Goal: Task Accomplishment & Management: Use online tool/utility

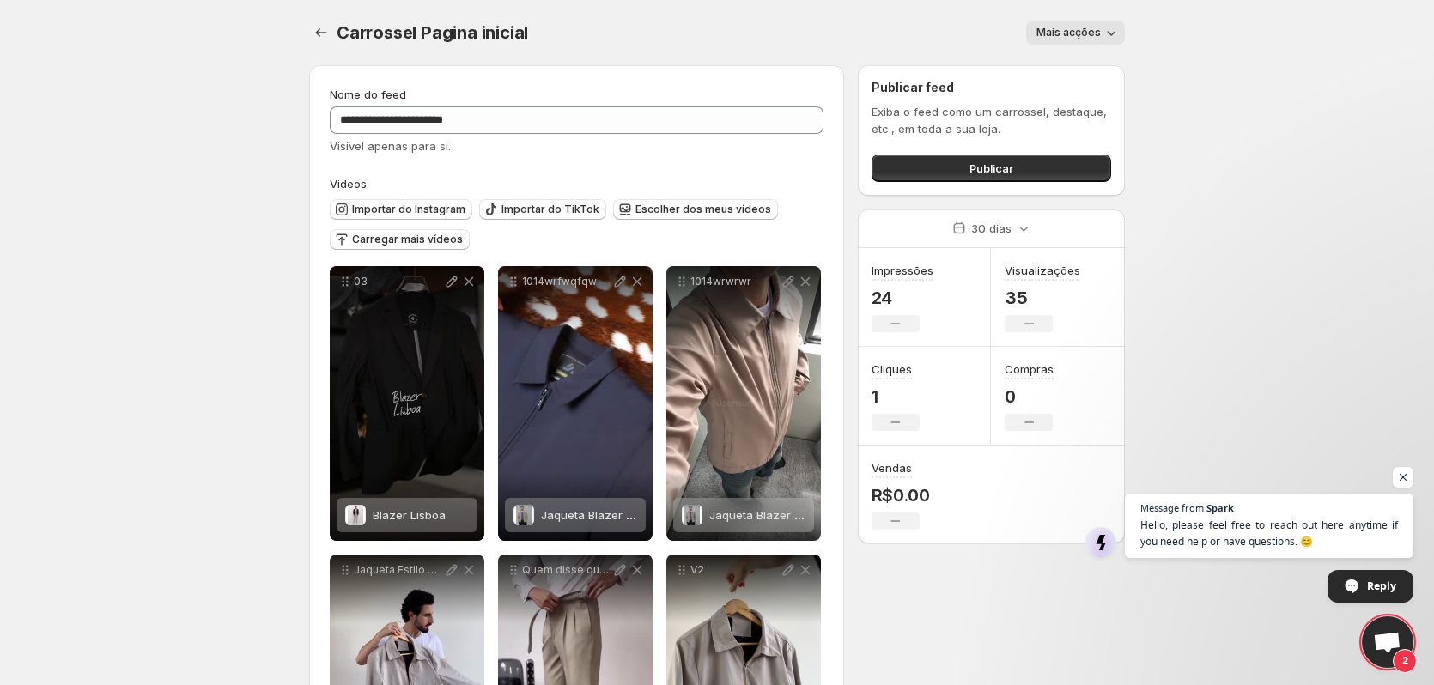
scroll to position [100, 0]
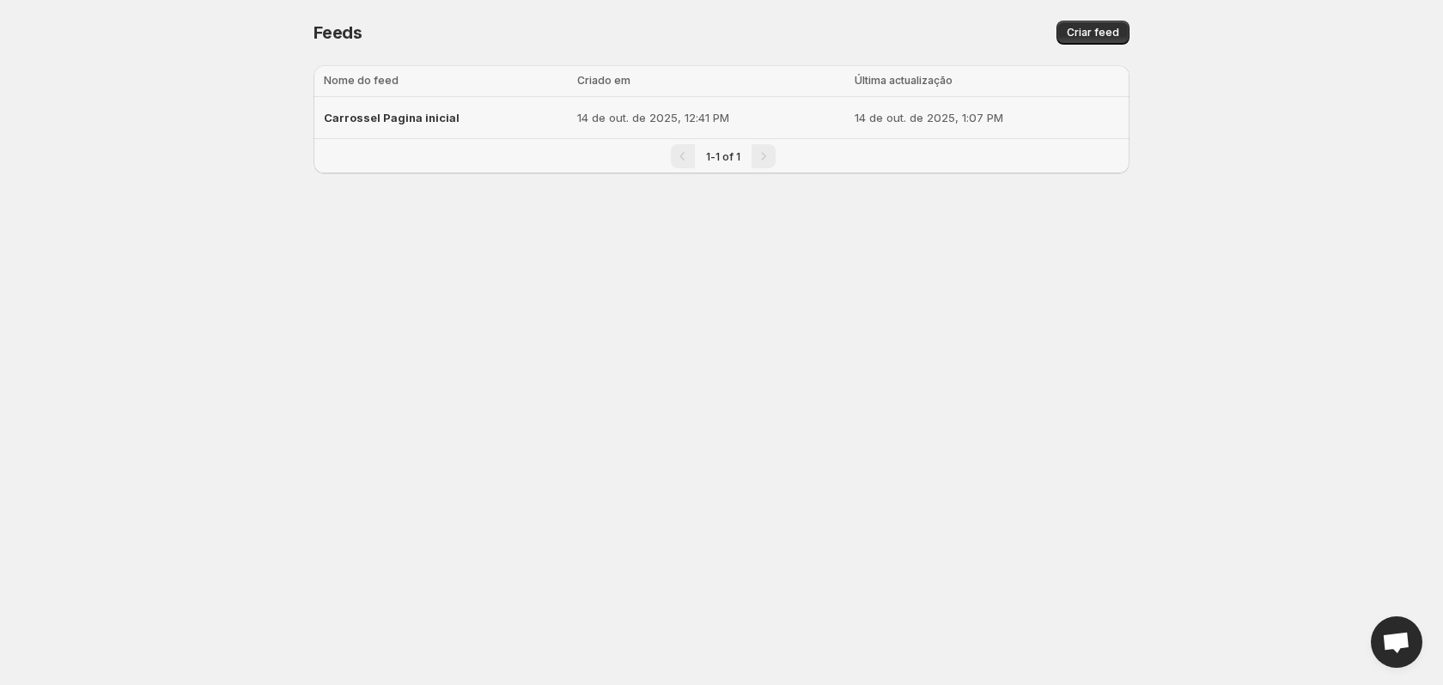
click at [549, 125] on div "Carrossel Pagina inicial" at bounding box center [445, 117] width 243 height 31
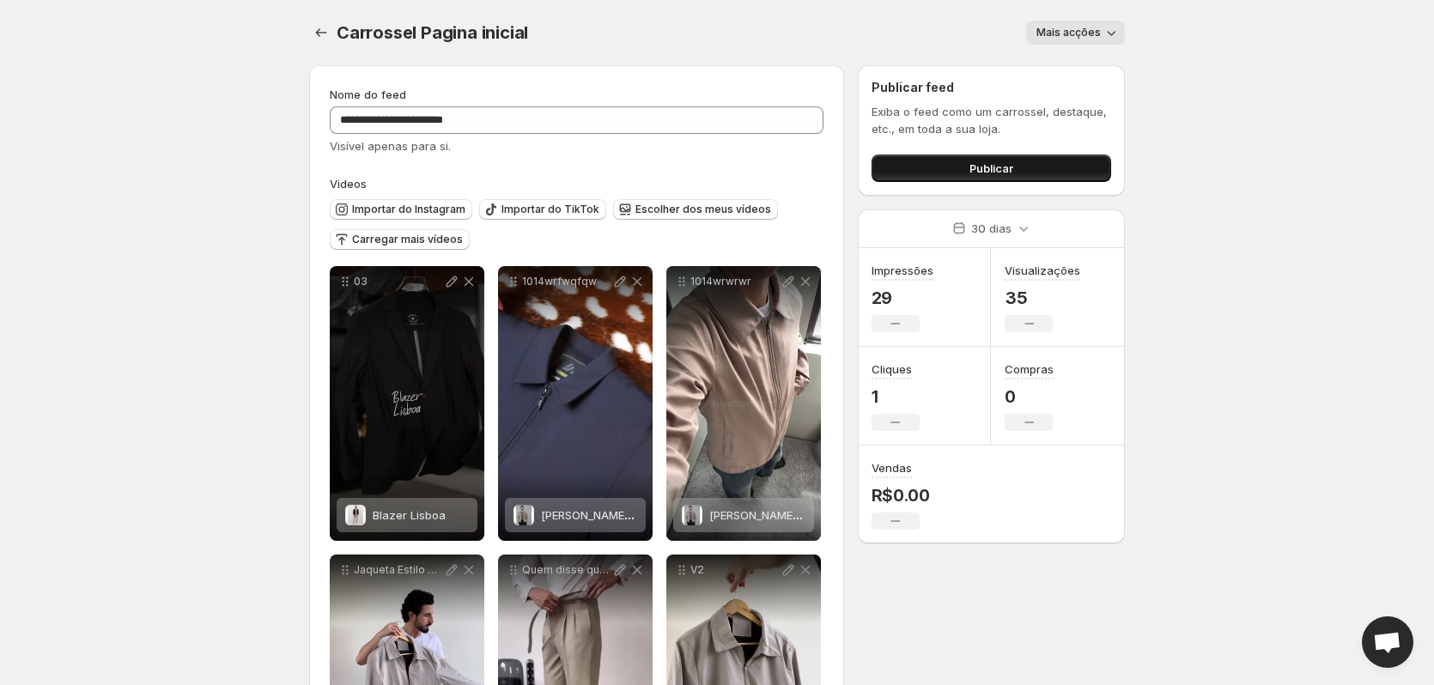
click at [988, 172] on span "Publicar" at bounding box center [991, 168] width 44 height 17
click at [329, 33] on icon "Configurações" at bounding box center [321, 32] width 17 height 17
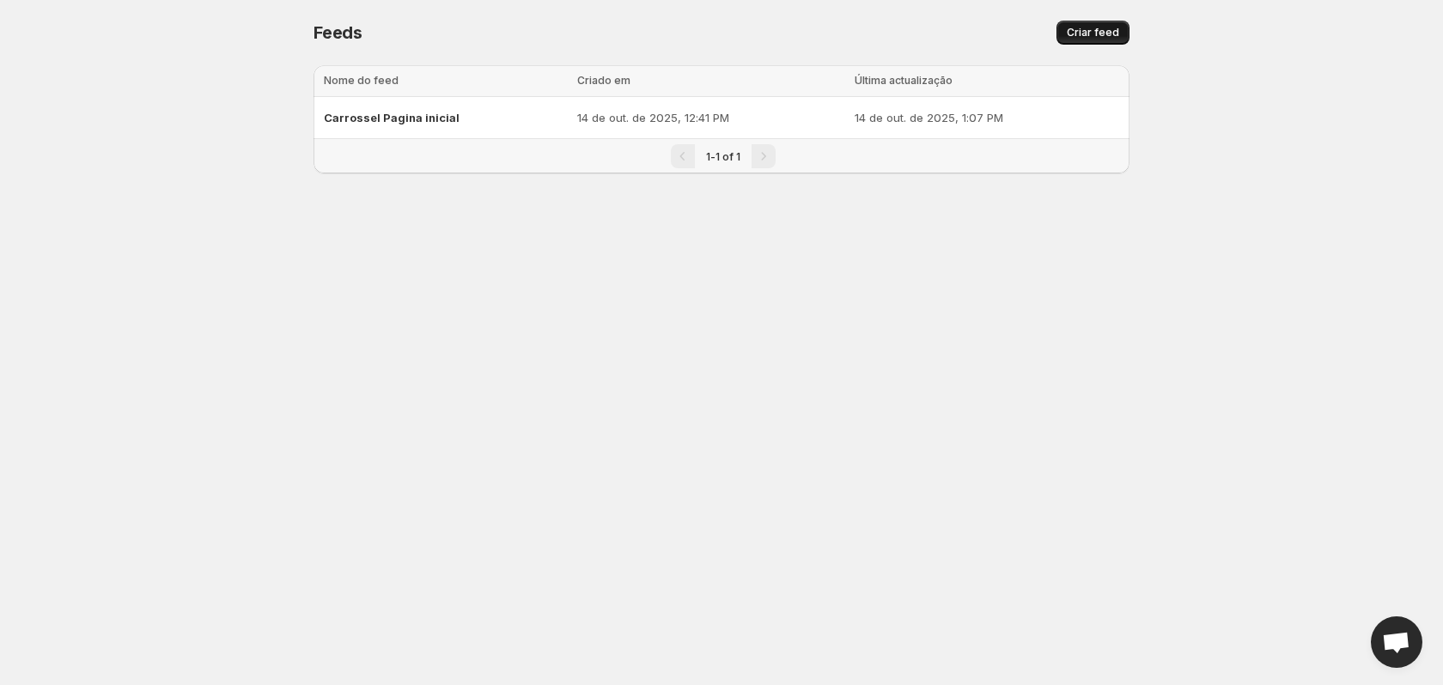
click at [1094, 36] on span "Criar feed" at bounding box center [1093, 33] width 52 height 14
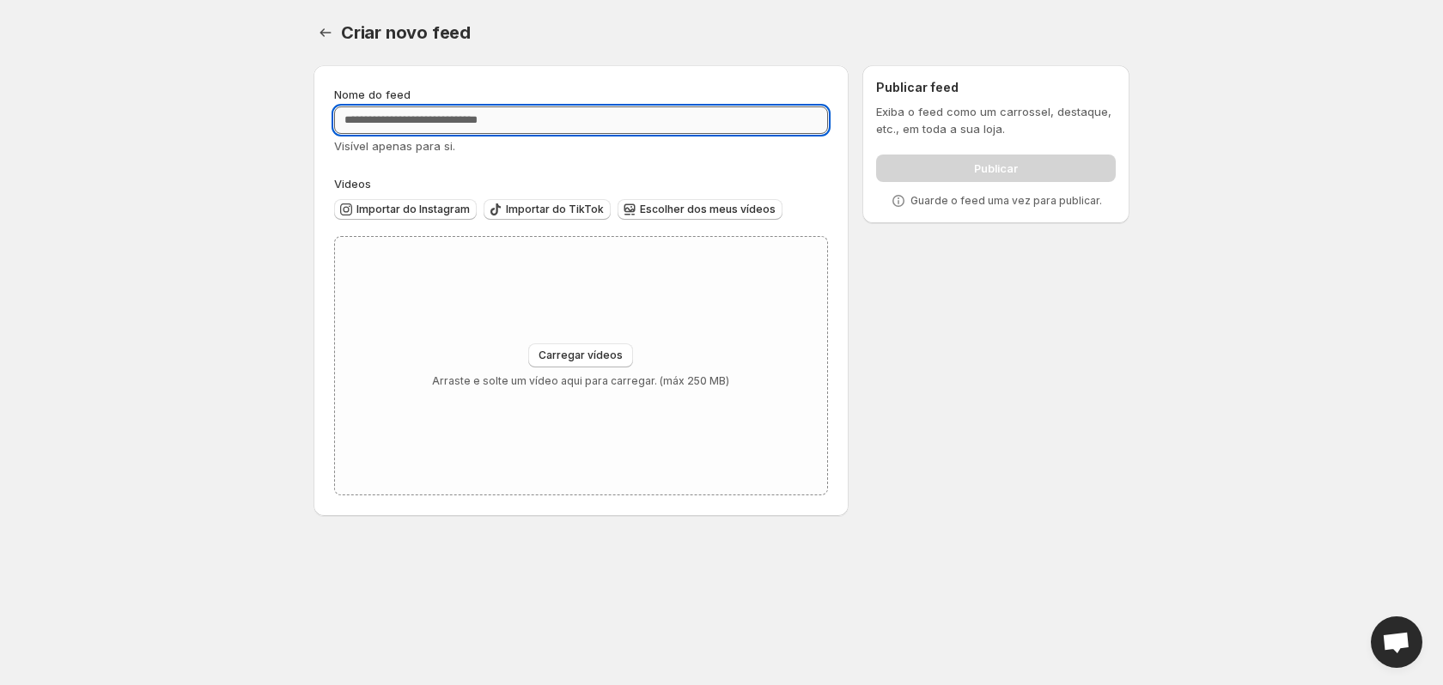
click at [477, 125] on input "Nome do feed" at bounding box center [581, 119] width 494 height 27
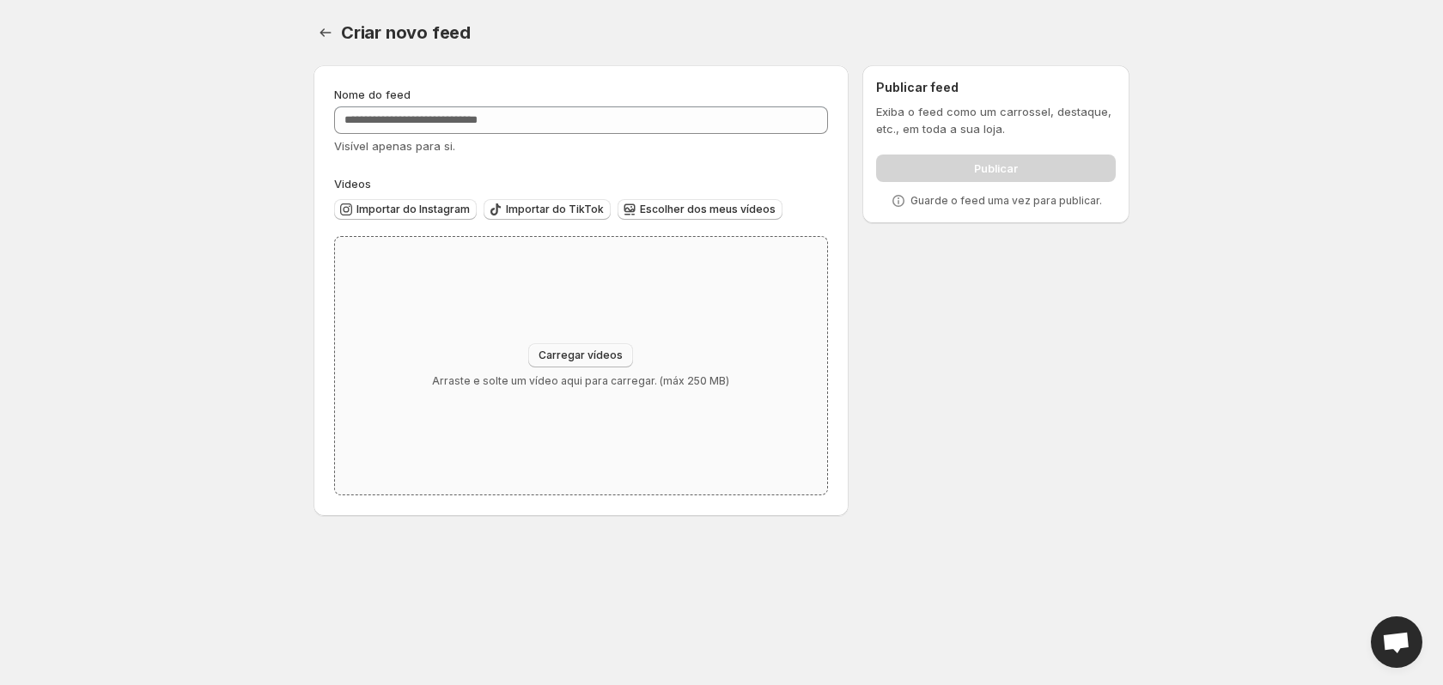
click at [578, 349] on span "Carregar vídeos" at bounding box center [580, 356] width 84 height 14
type input "**********"
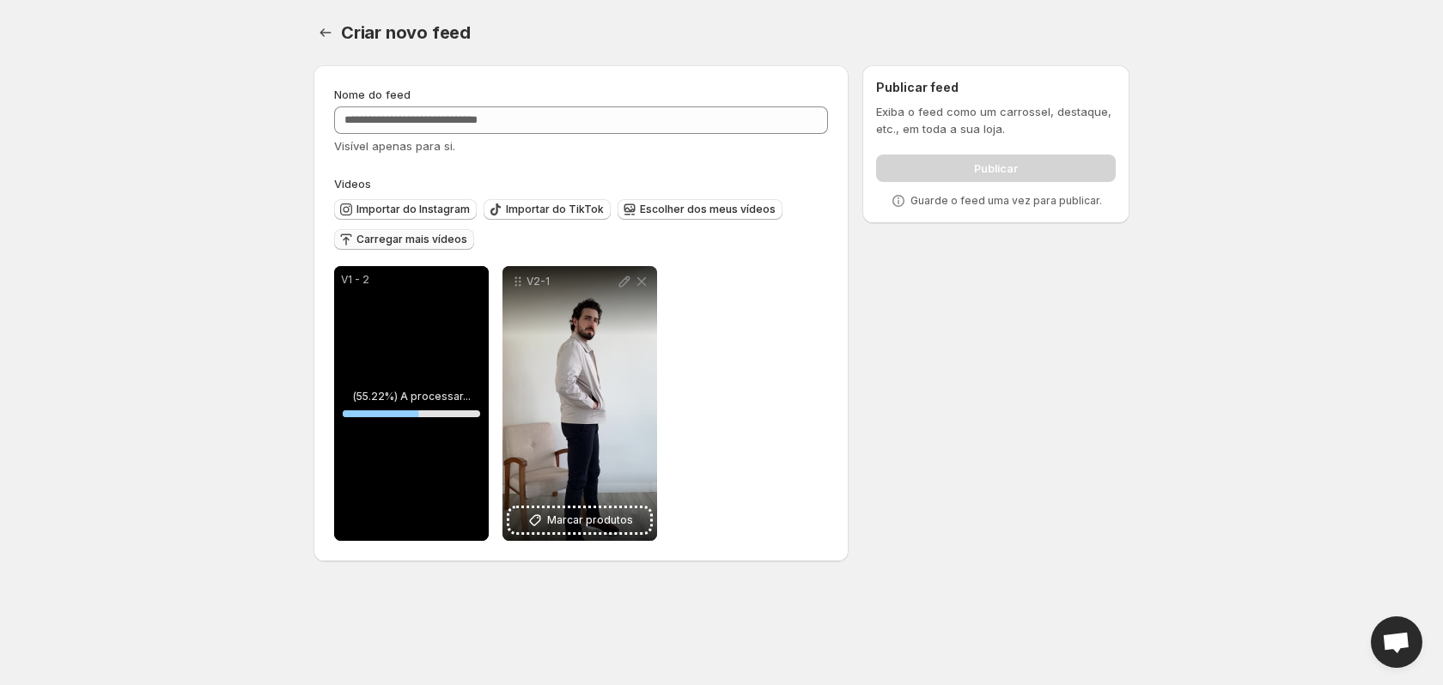
click at [413, 244] on span "Carregar mais vídeos" at bounding box center [411, 240] width 111 height 14
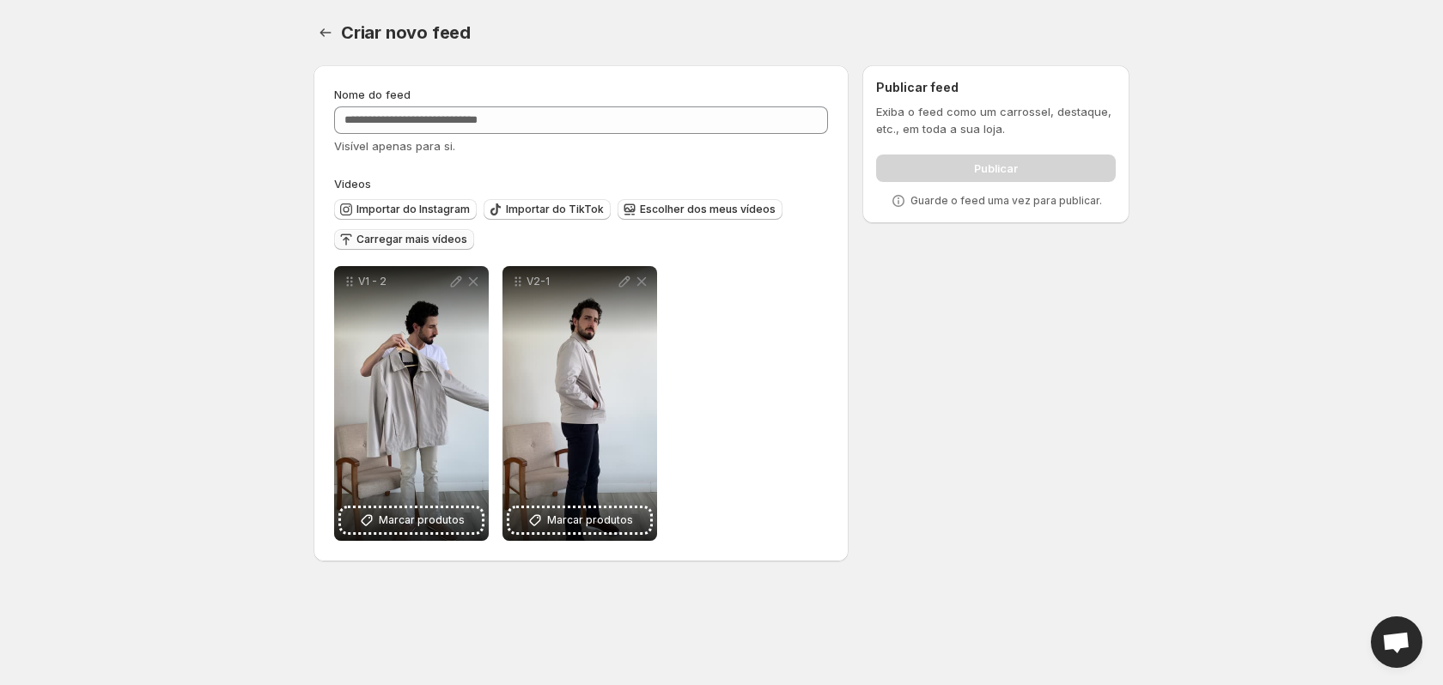
click at [389, 235] on span "Carregar mais vídeos" at bounding box center [411, 240] width 111 height 14
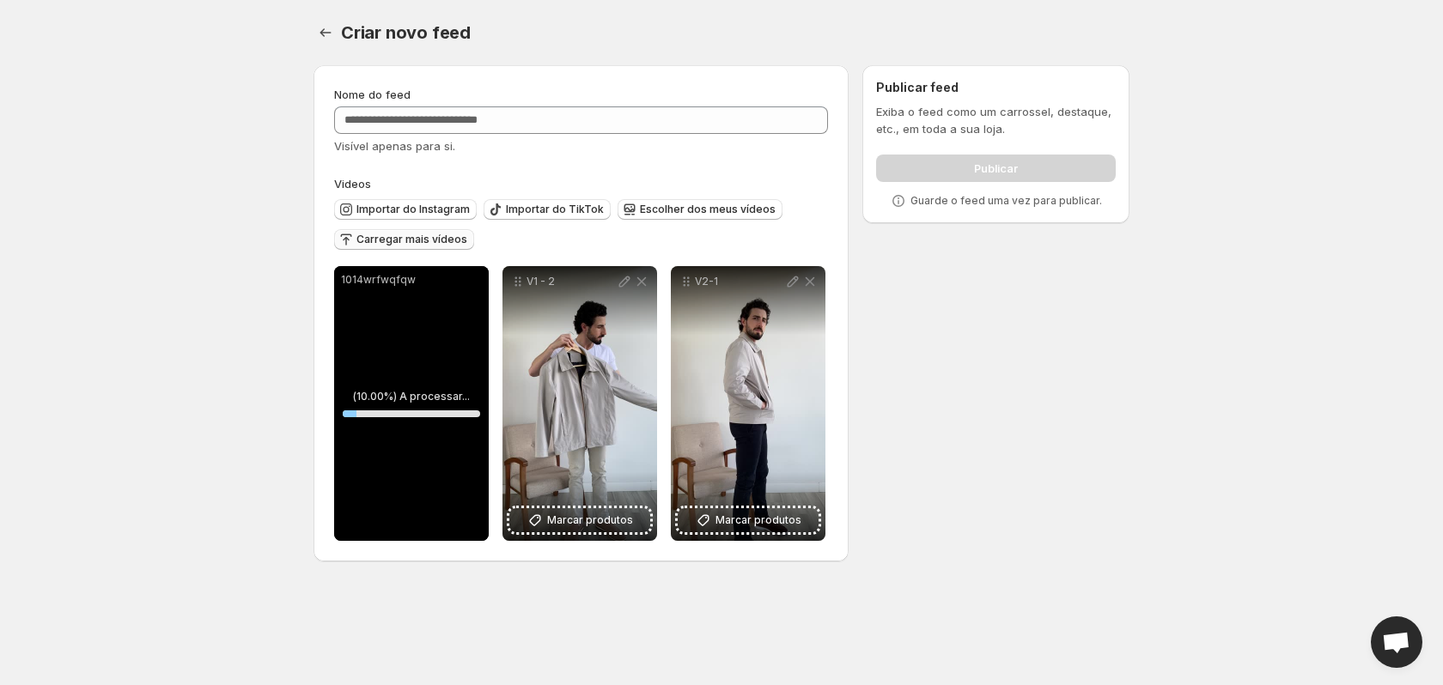
click at [392, 241] on span "Carregar mais vídeos" at bounding box center [411, 240] width 111 height 14
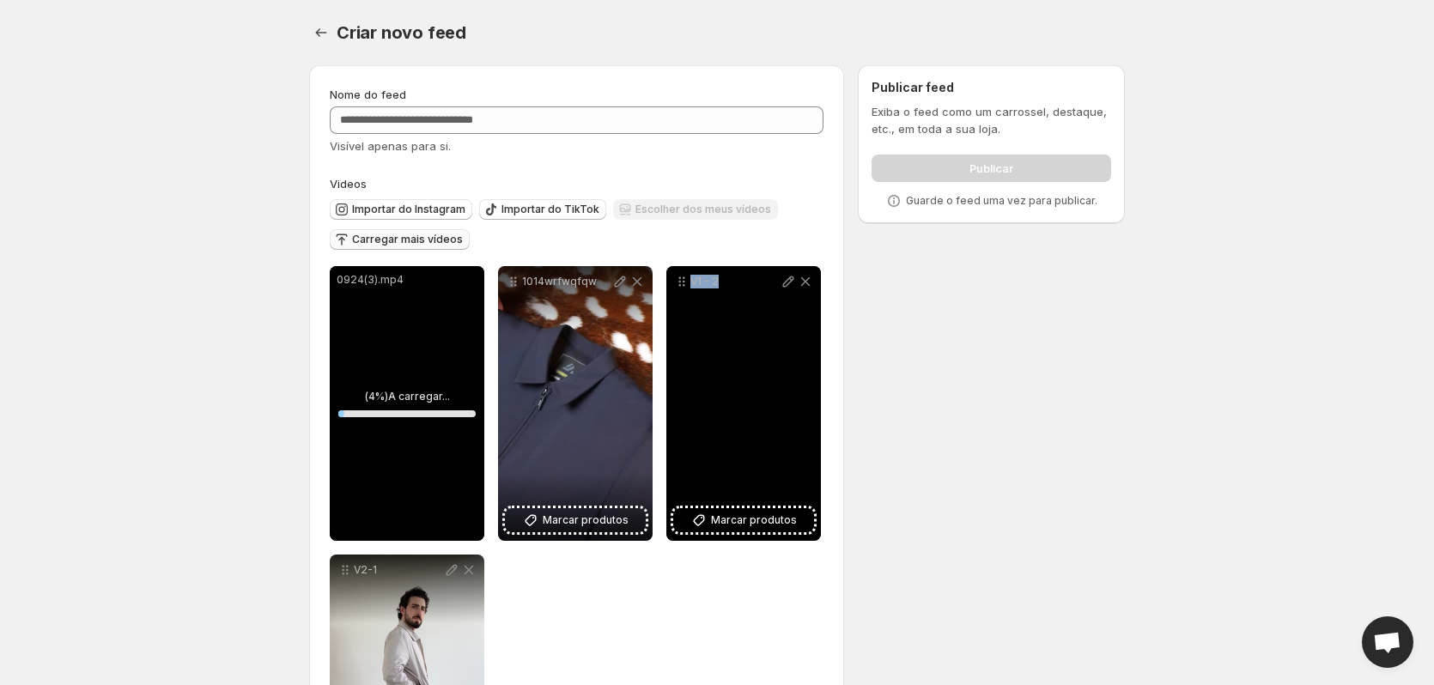
drag, startPoint x: 713, startPoint y: 383, endPoint x: 872, endPoint y: 438, distance: 168.9
click at [808, 483] on div "V1 - 2" at bounding box center [743, 403] width 155 height 275
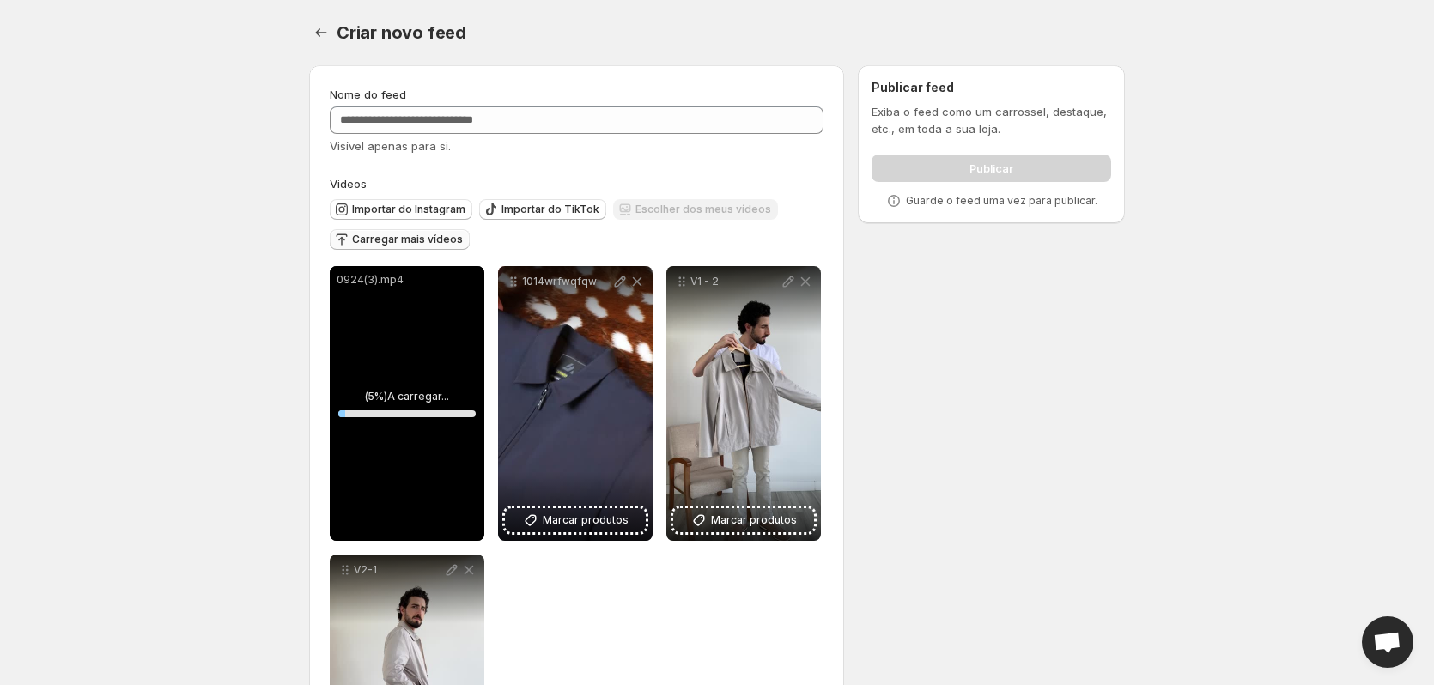
click at [978, 383] on div "**********" at bounding box center [710, 461] width 830 height 819
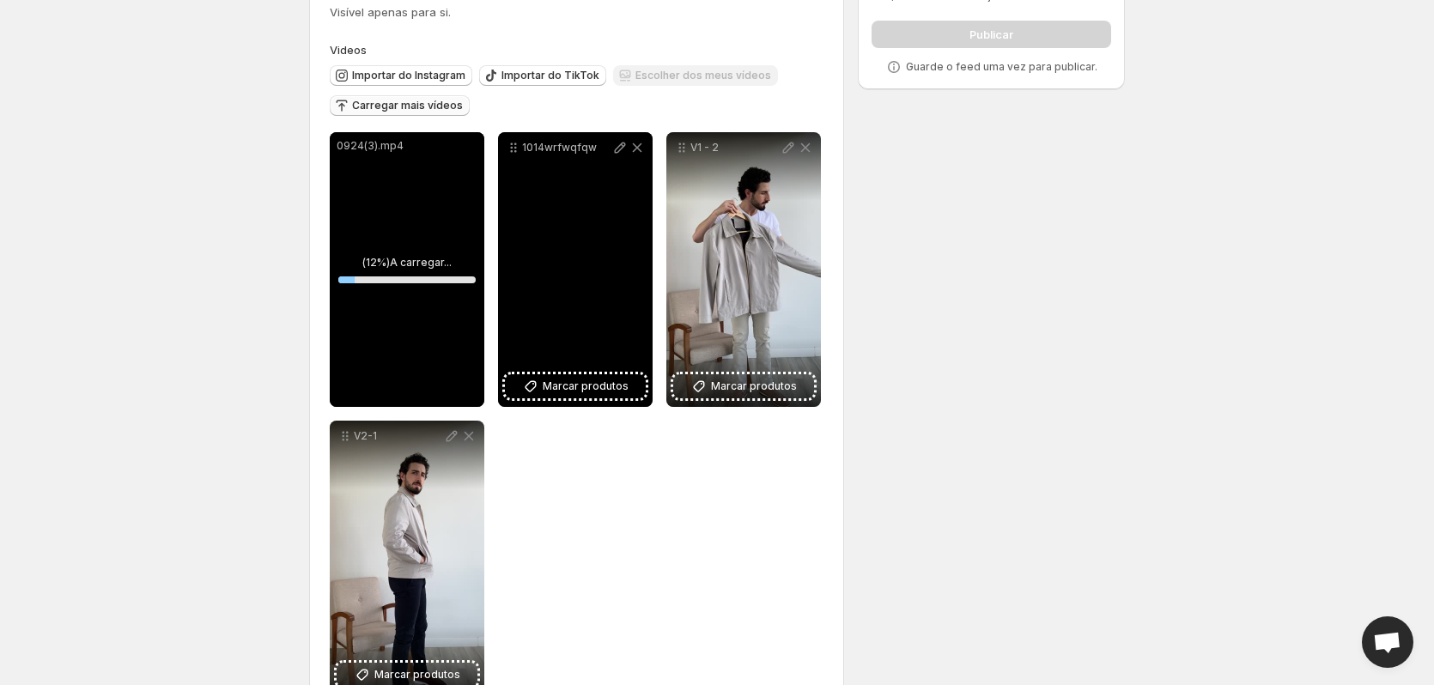
scroll to position [14, 0]
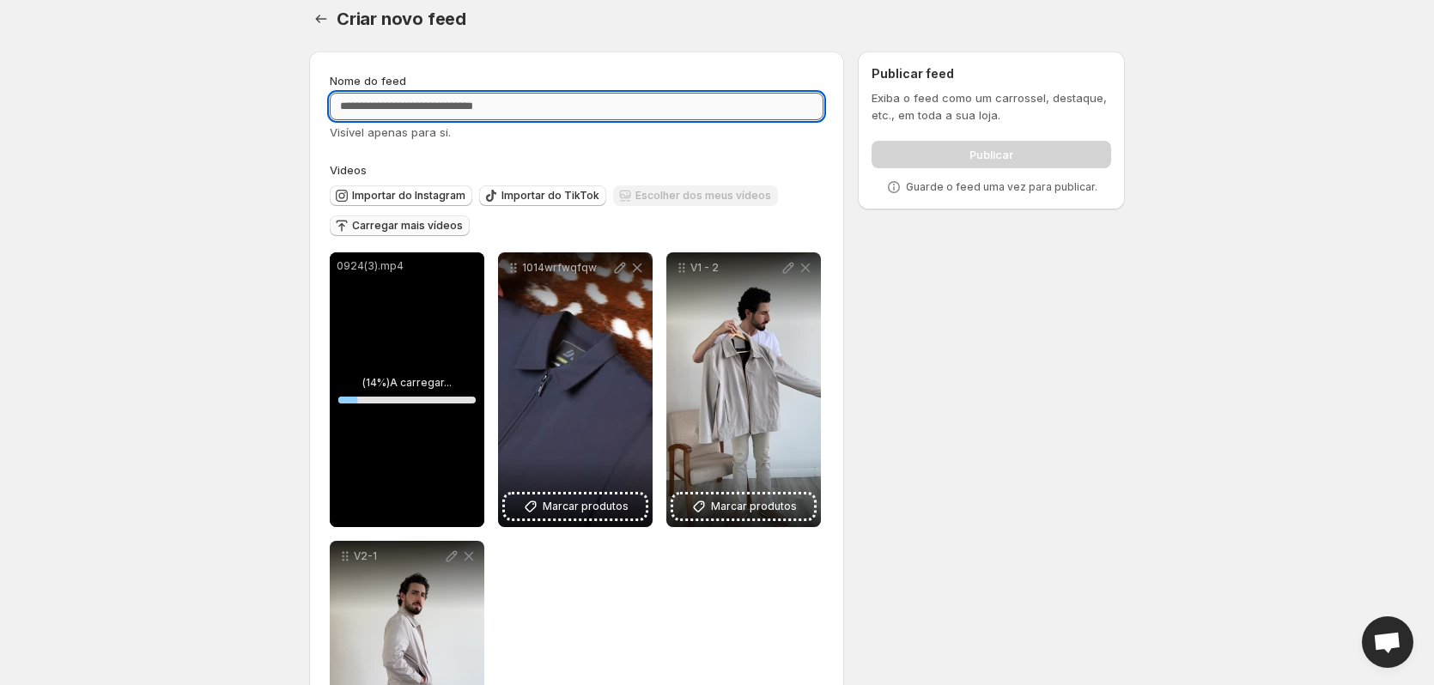
click at [552, 96] on input "Nome do feed" at bounding box center [577, 106] width 494 height 27
click at [522, 112] on input "Nome do feed" at bounding box center [577, 106] width 494 height 27
type input "*"
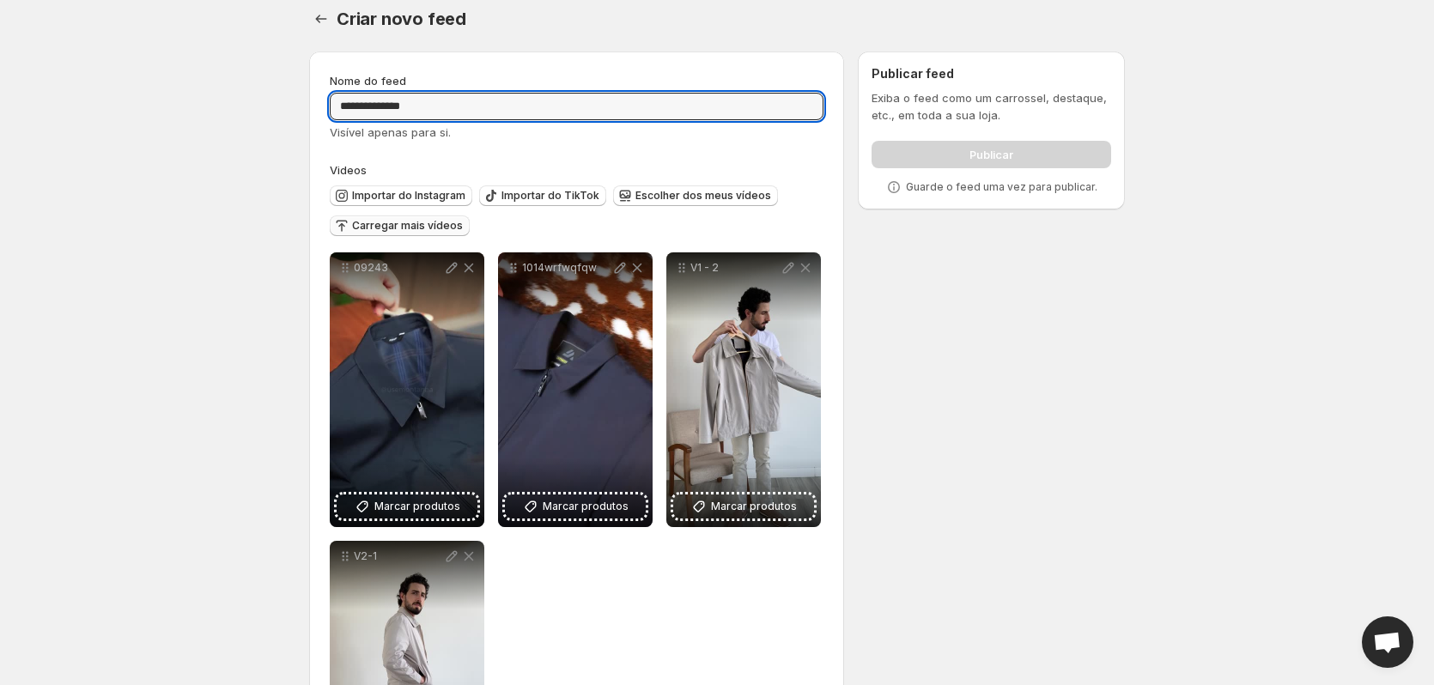
type input "**********"
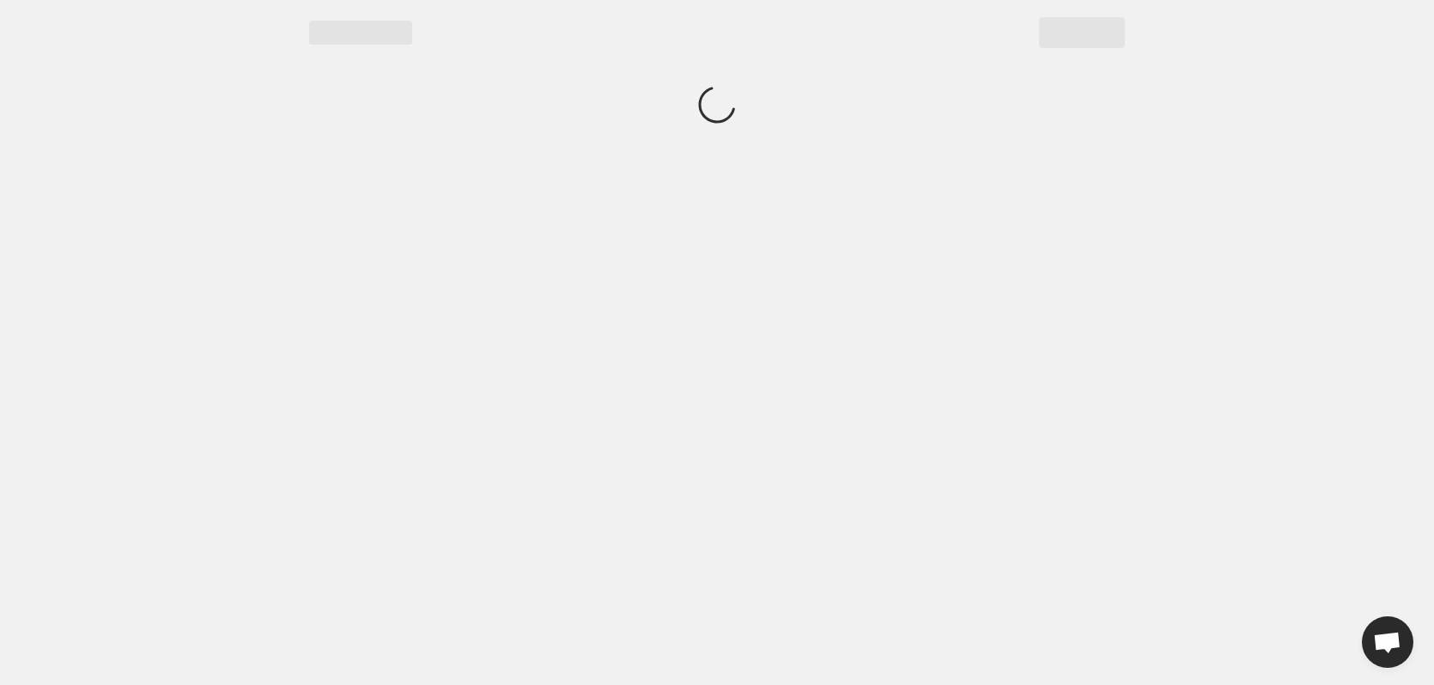
scroll to position [0, 0]
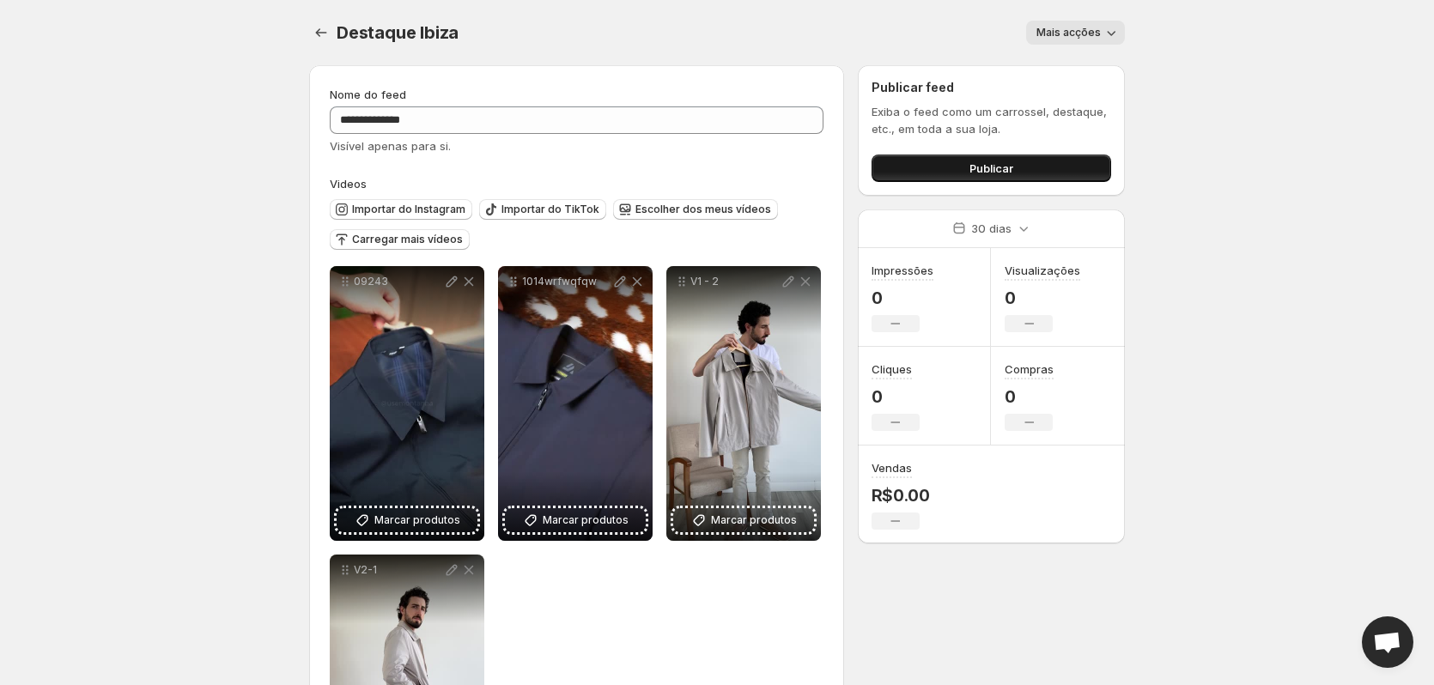
click at [1004, 164] on span "Publicar" at bounding box center [991, 168] width 44 height 17
click at [948, 172] on button "Publicar" at bounding box center [992, 168] width 240 height 27
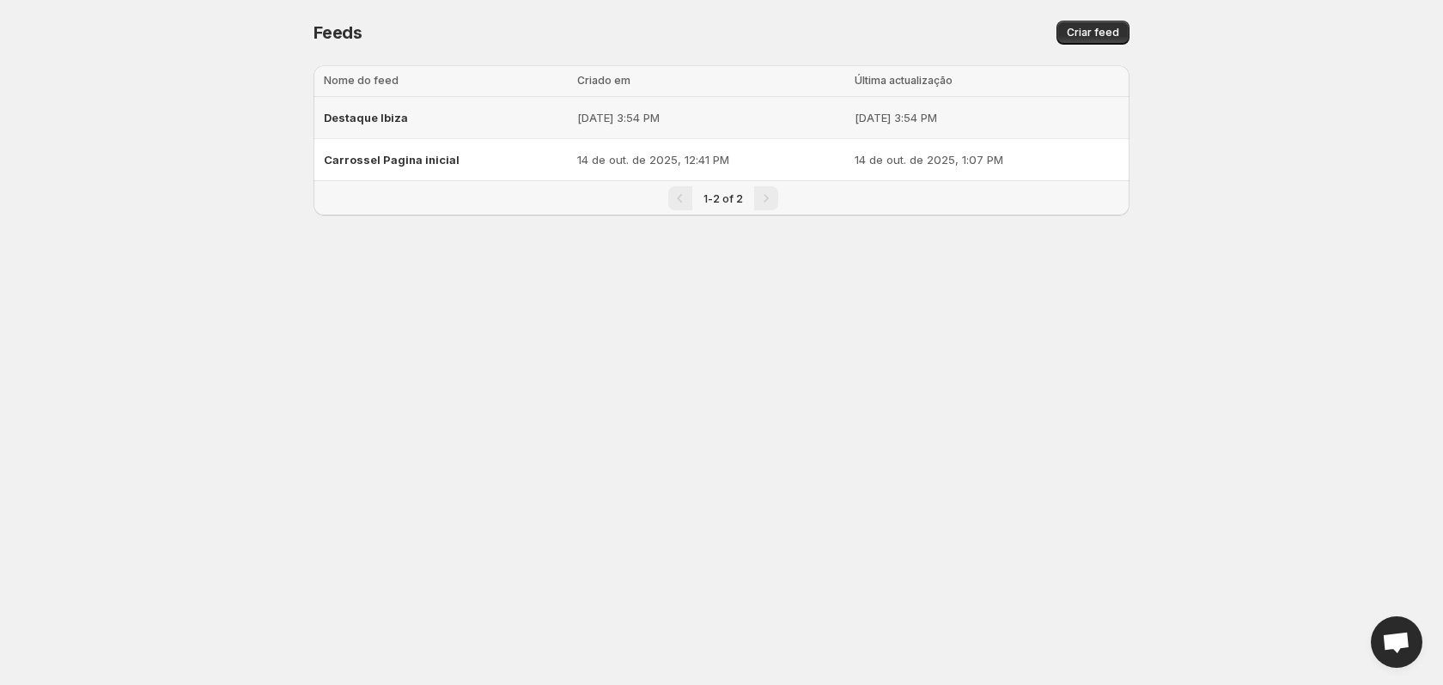
click at [556, 125] on td "Destaque Ibiza" at bounding box center [442, 118] width 258 height 42
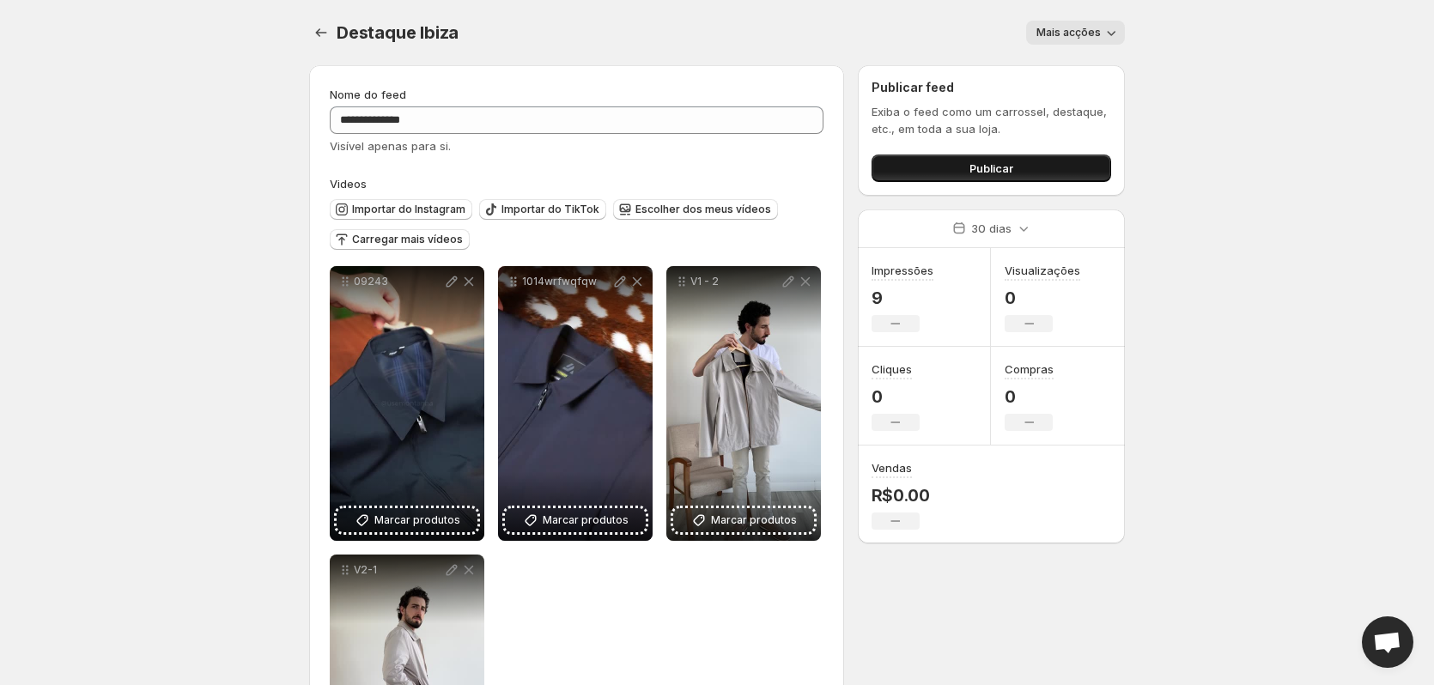
click at [1033, 166] on button "Publicar" at bounding box center [992, 168] width 240 height 27
click at [1010, 173] on span "Publicar" at bounding box center [991, 168] width 44 height 17
click at [1113, 40] on icon "button" at bounding box center [1111, 32] width 17 height 17
click at [1120, 28] on button "Mais acções" at bounding box center [1075, 33] width 99 height 24
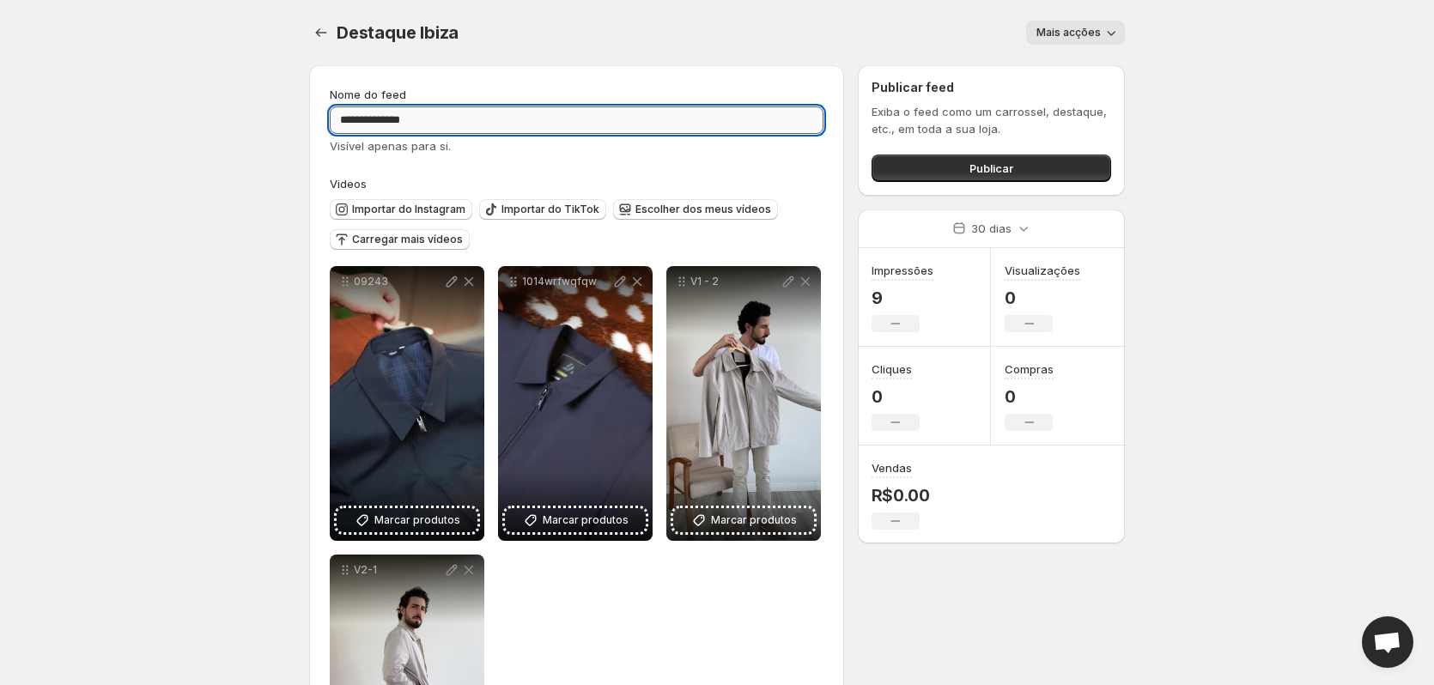
click at [603, 111] on input "**********" at bounding box center [577, 119] width 494 height 27
click at [321, 26] on icon "Configurações" at bounding box center [321, 32] width 17 height 17
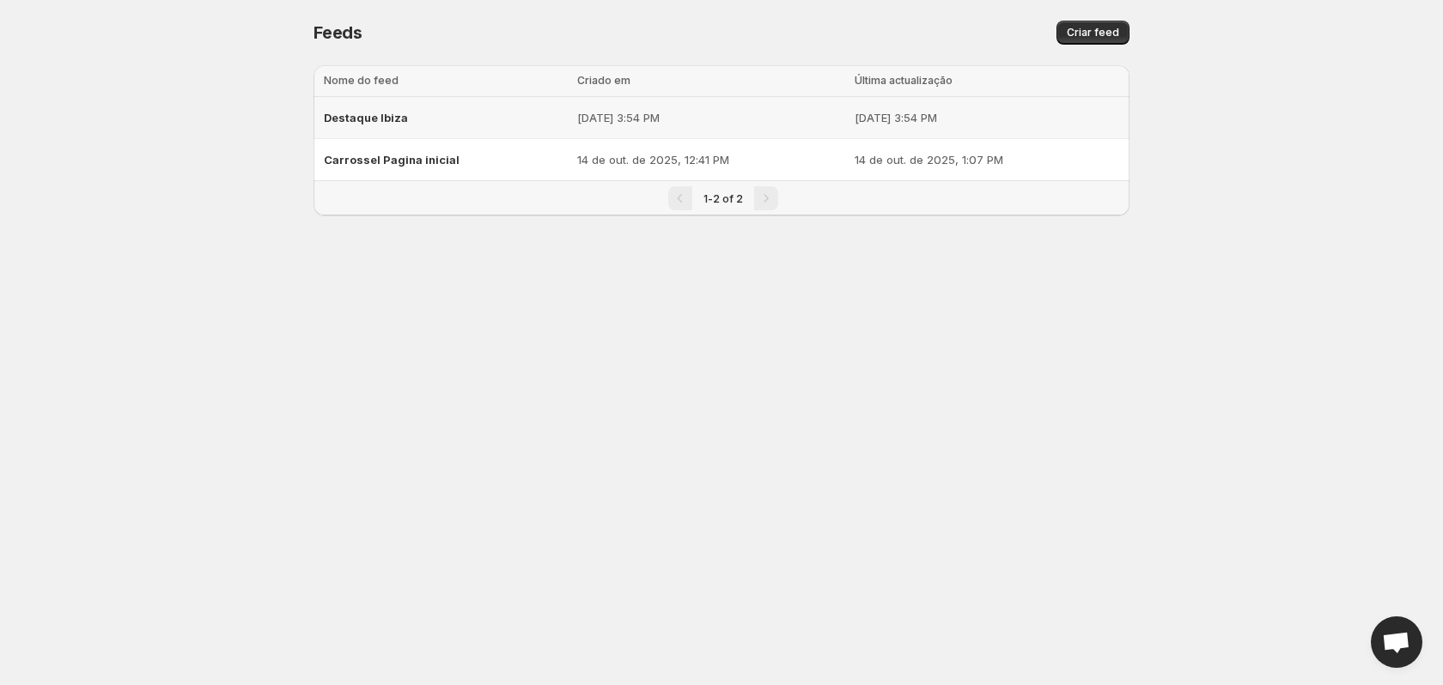
click at [631, 106] on td "14 de out. de 2025, 3:54 PM" at bounding box center [710, 118] width 277 height 42
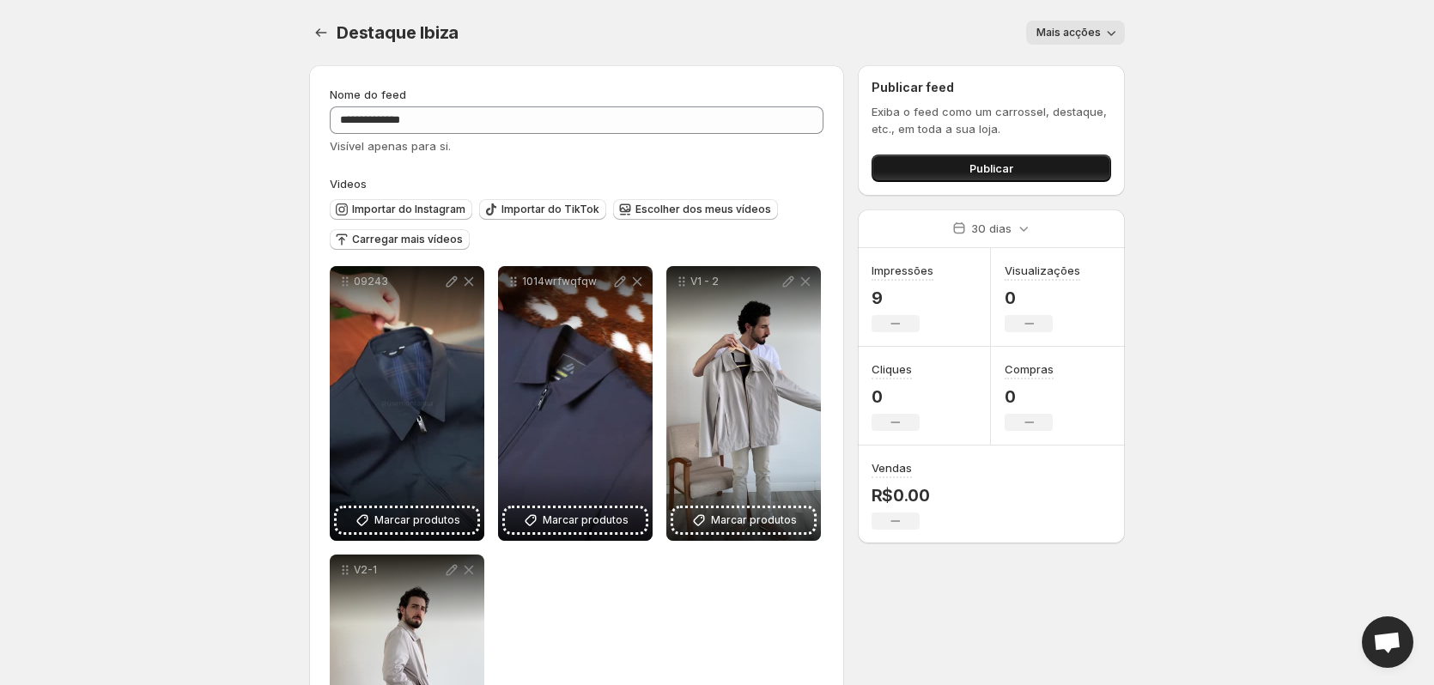
click at [1000, 160] on button "Publicar" at bounding box center [992, 168] width 240 height 27
click at [1034, 161] on button "Publicar" at bounding box center [992, 168] width 240 height 27
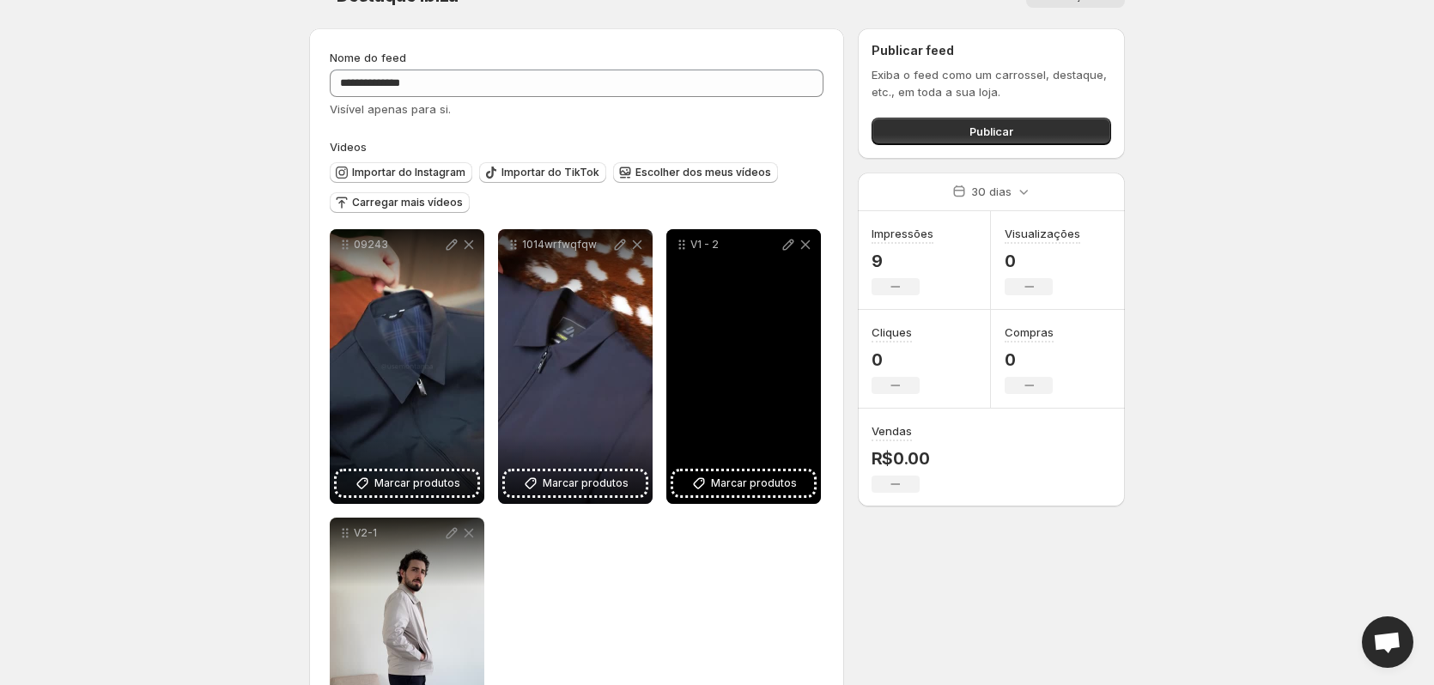
scroll to position [86, 0]
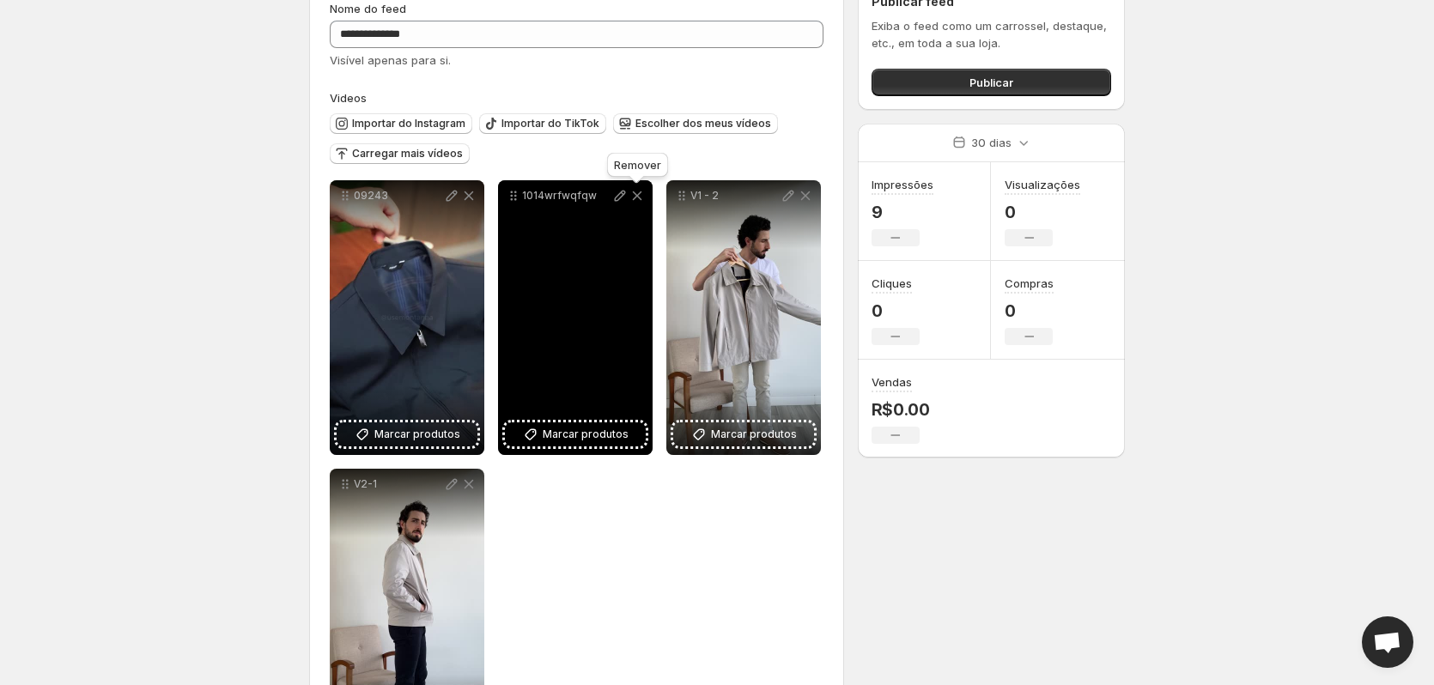
click at [639, 196] on icon at bounding box center [637, 195] width 17 height 17
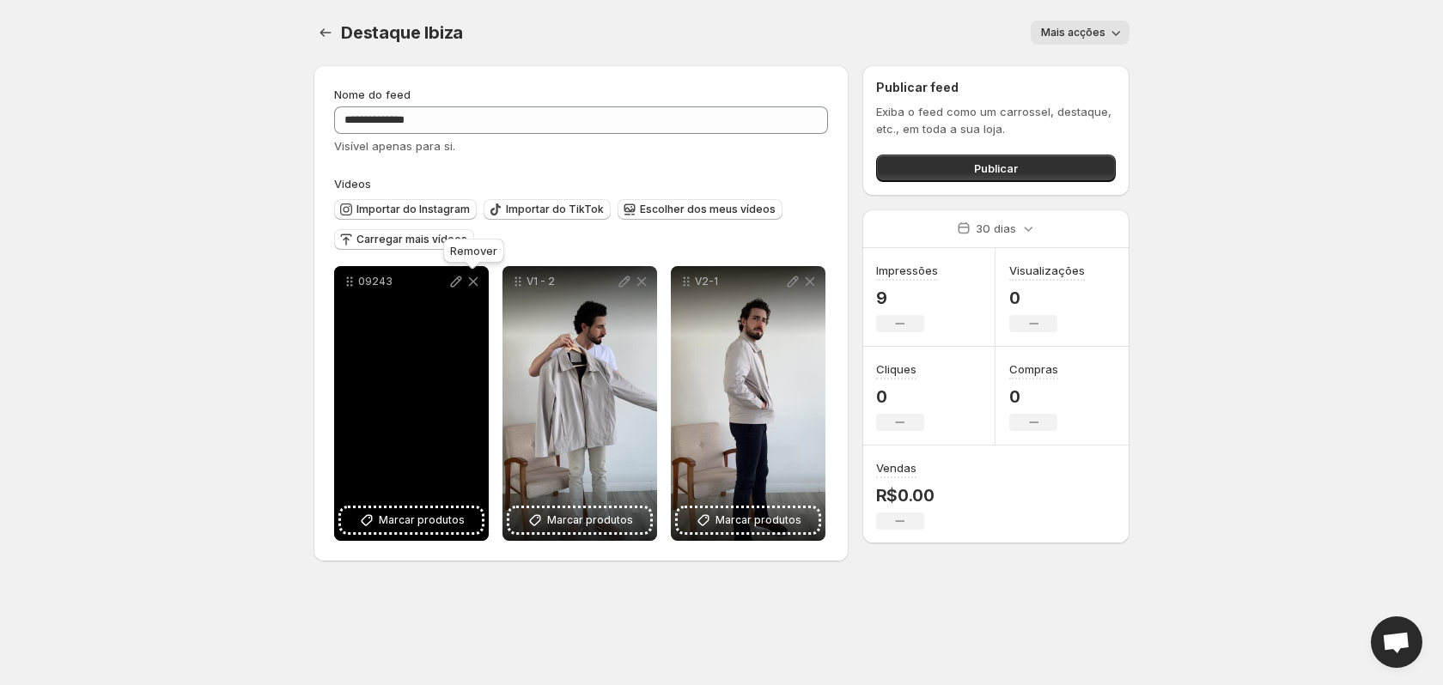
click at [475, 283] on icon at bounding box center [473, 281] width 9 height 9
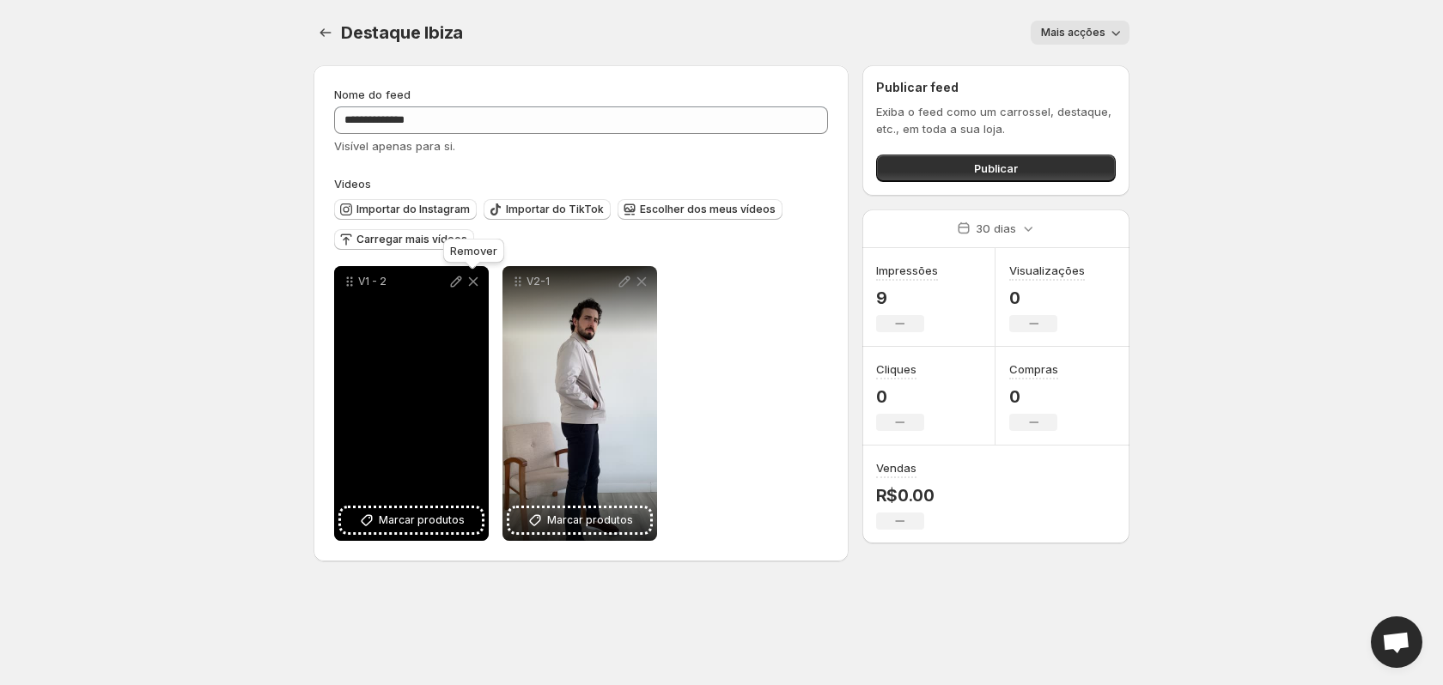
click at [475, 283] on icon at bounding box center [473, 281] width 9 height 9
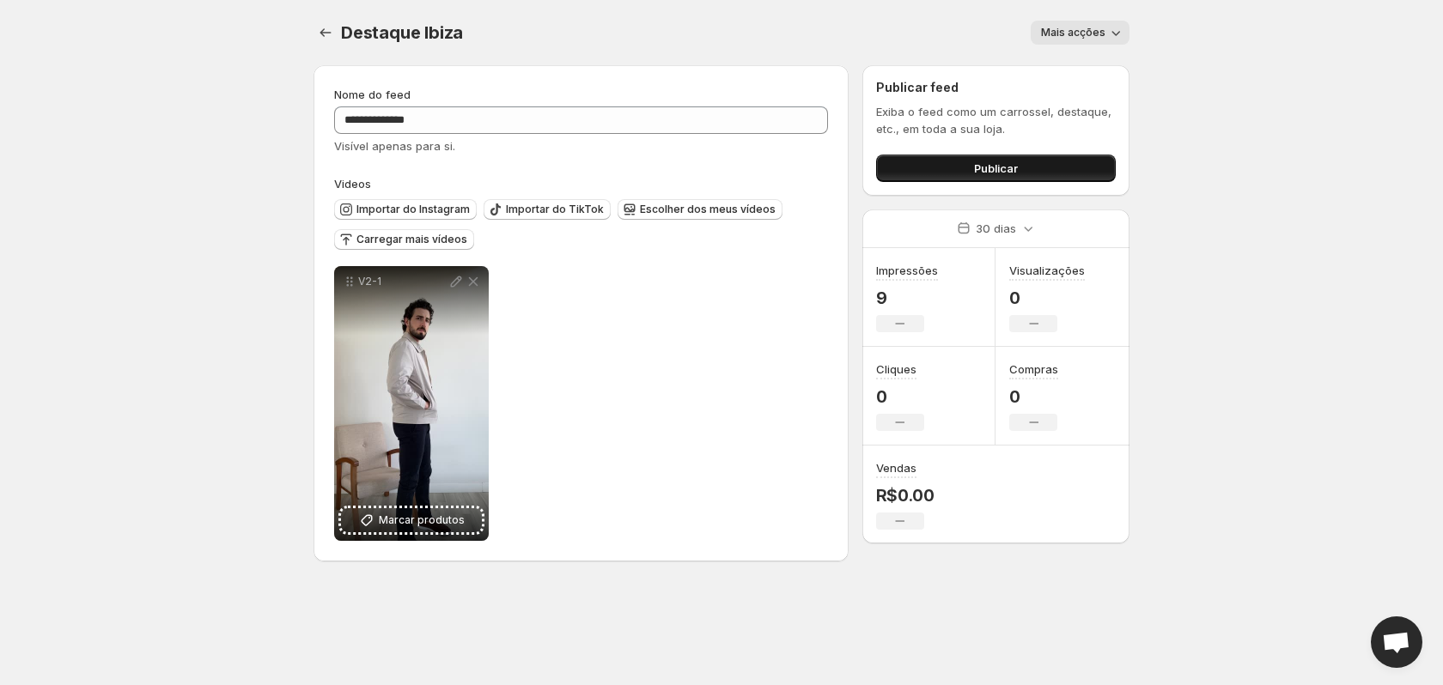
click at [957, 168] on button "Publicar" at bounding box center [996, 168] width 240 height 27
click at [983, 167] on span "Publicar" at bounding box center [996, 168] width 44 height 17
click at [1027, 175] on button "Publicar" at bounding box center [996, 168] width 240 height 27
drag, startPoint x: 1024, startPoint y: 167, endPoint x: 1064, endPoint y: 178, distance: 40.8
click at [1064, 178] on button "Publicar" at bounding box center [996, 168] width 240 height 27
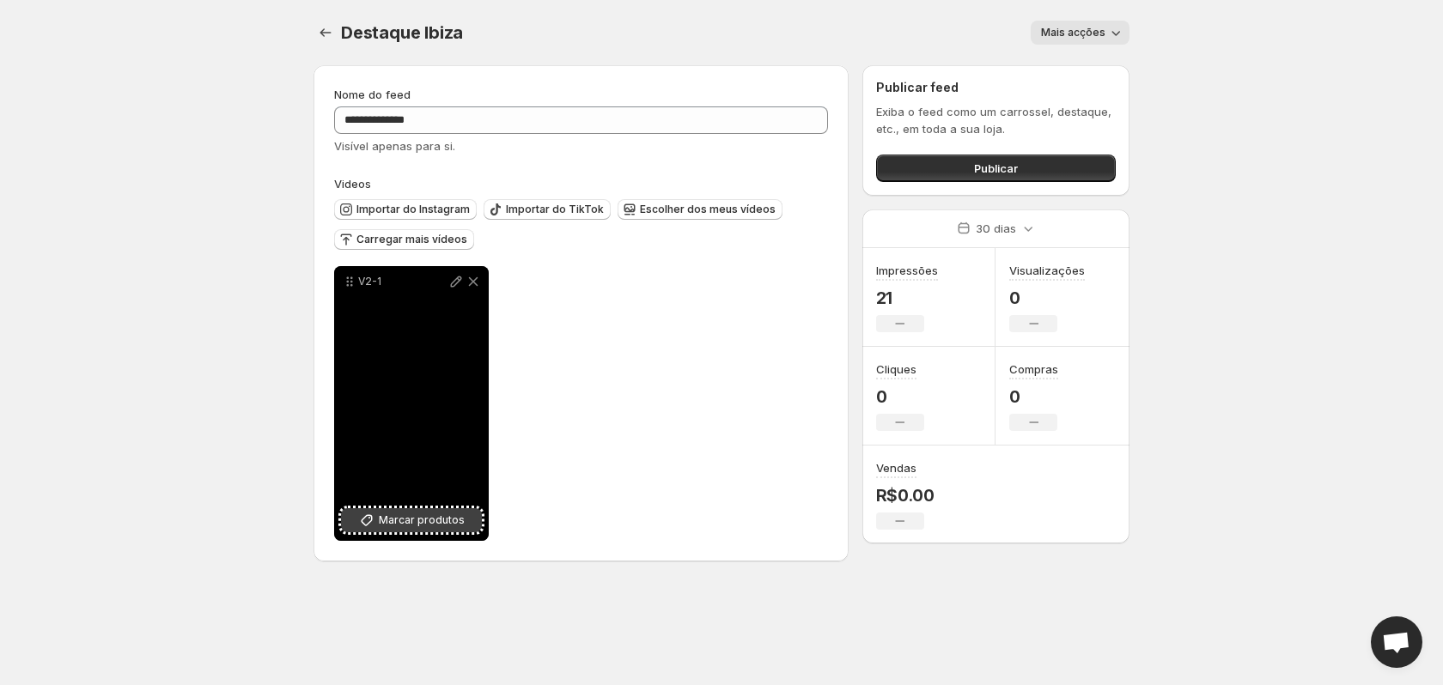
click at [441, 512] on span "Marcar produtos" at bounding box center [422, 520] width 86 height 17
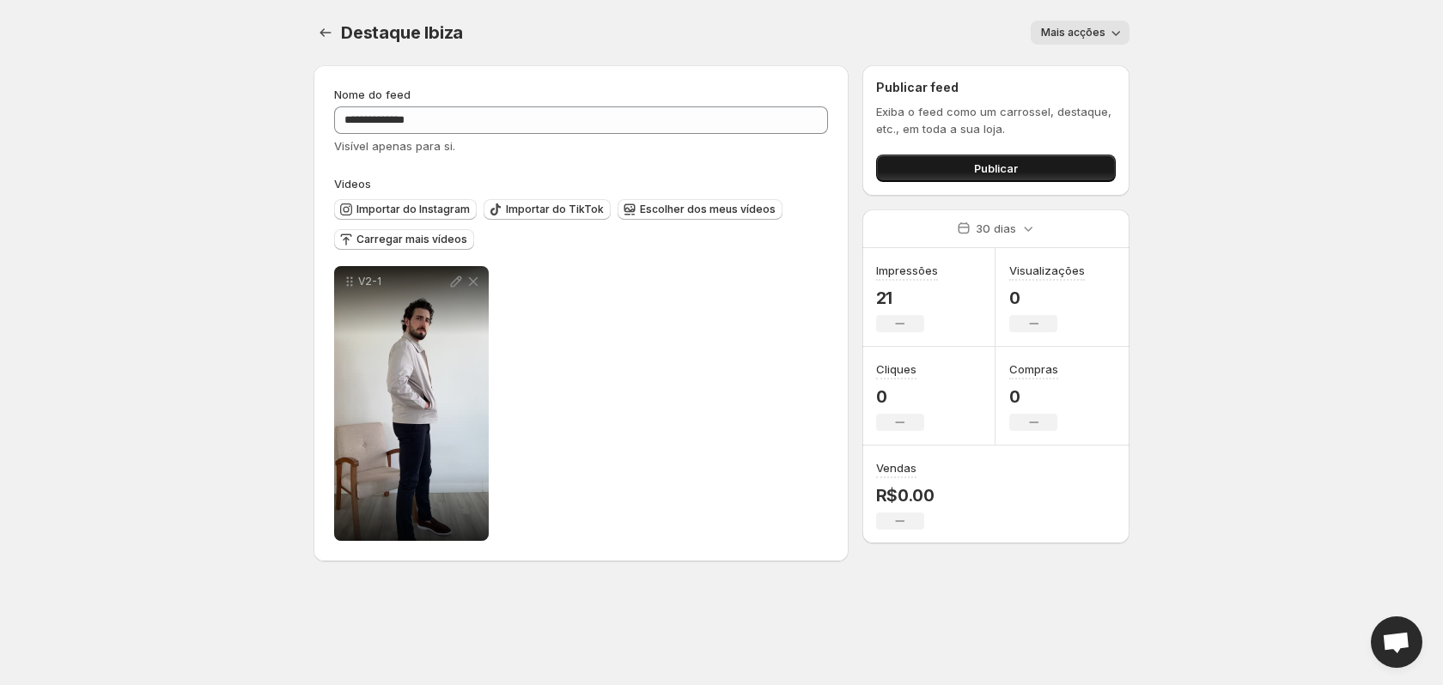
click at [988, 166] on span "Publicar" at bounding box center [996, 168] width 44 height 17
click at [989, 167] on span "Publicar" at bounding box center [996, 168] width 44 height 17
click at [963, 168] on button "Publicar" at bounding box center [996, 168] width 240 height 27
click at [963, 179] on button "Publicar" at bounding box center [996, 168] width 240 height 27
click at [322, 30] on icon "Configurações" at bounding box center [325, 32] width 17 height 17
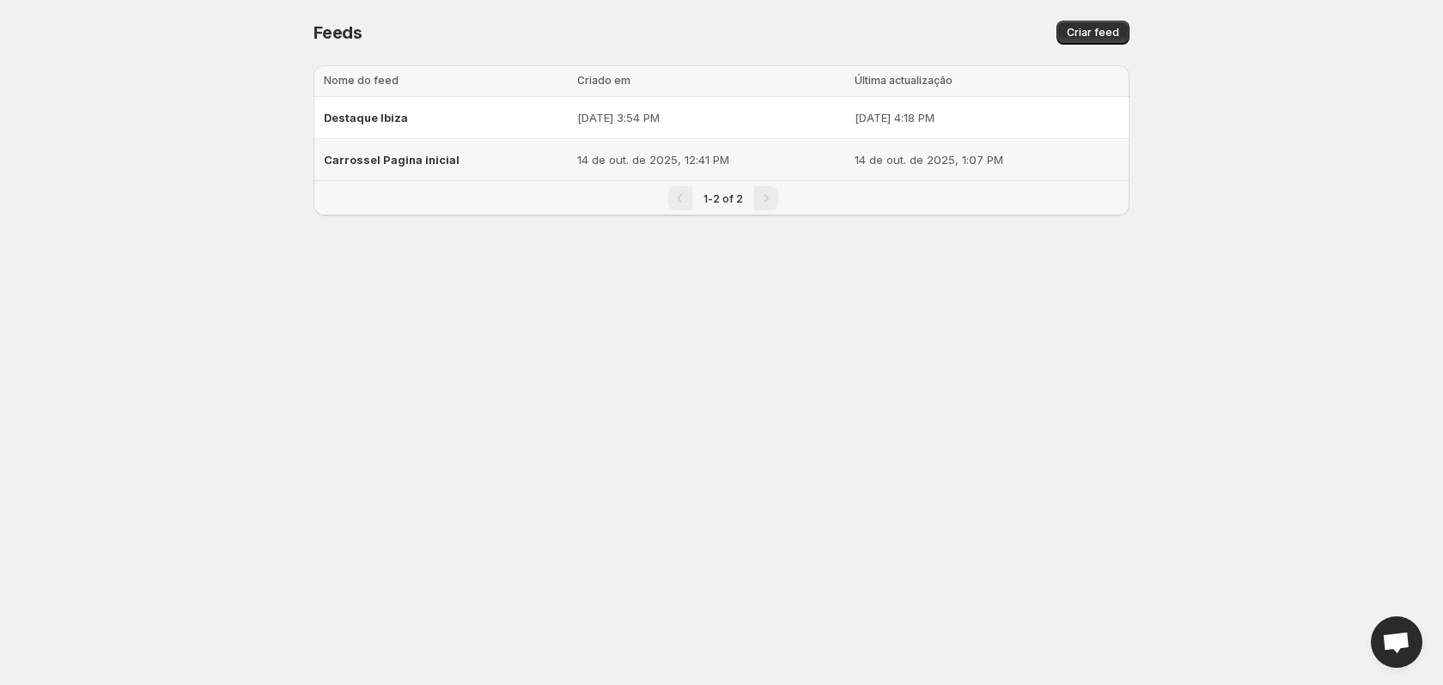
click at [500, 154] on div "Carrossel Pagina inicial" at bounding box center [445, 159] width 243 height 31
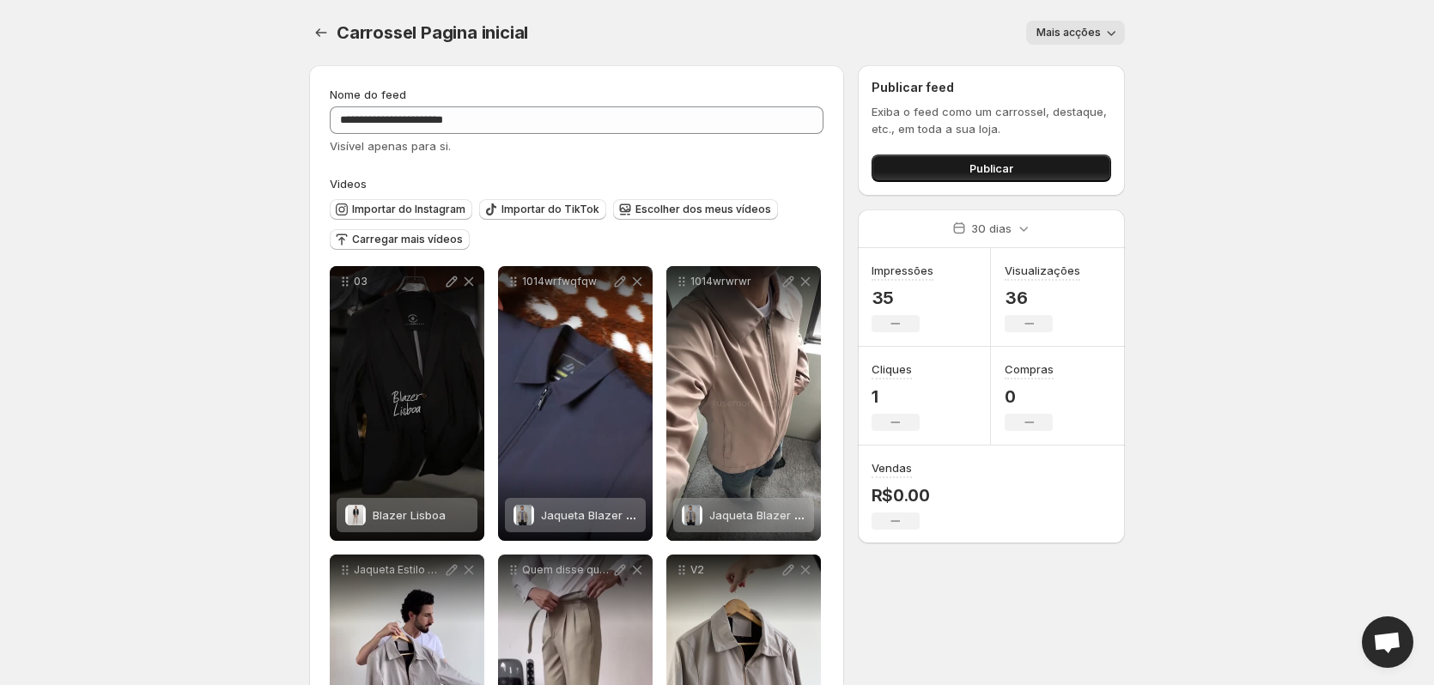
click at [987, 167] on span "Publicar" at bounding box center [991, 168] width 44 height 17
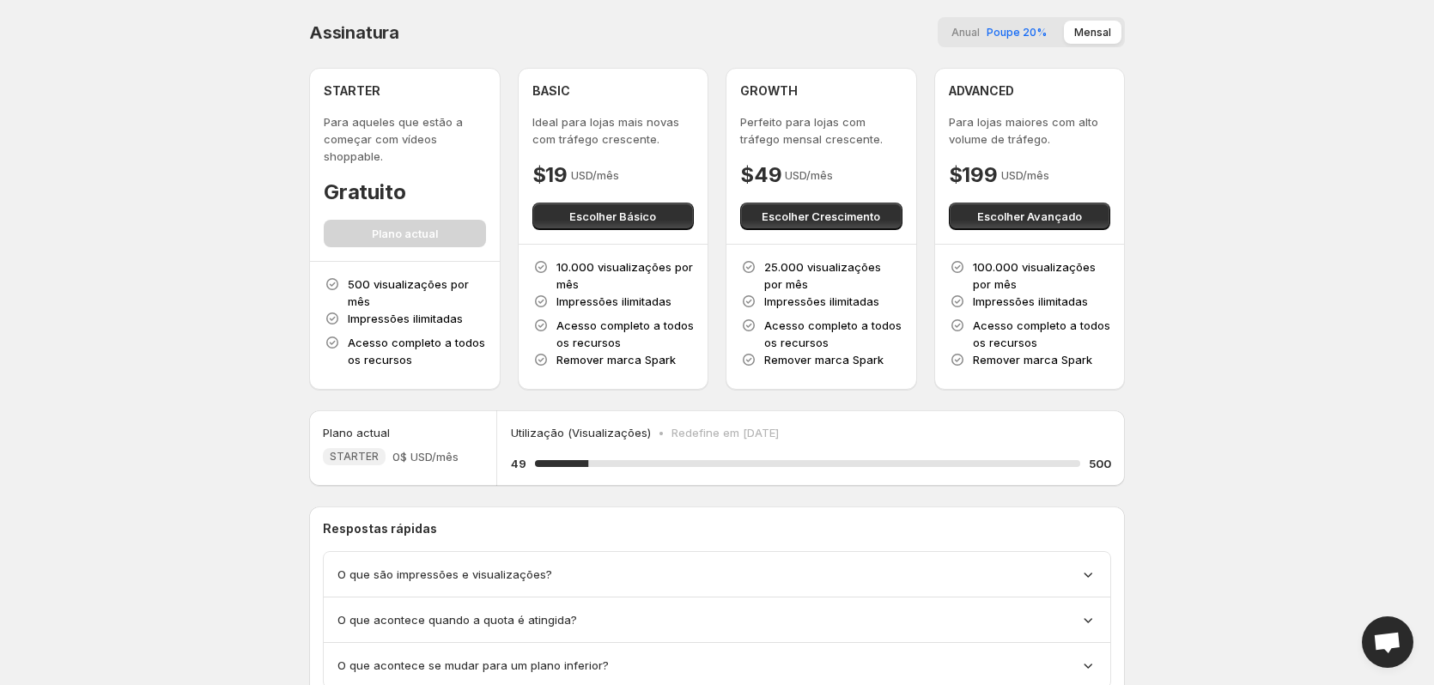
click at [964, 34] on span "Anual" at bounding box center [965, 32] width 28 height 13
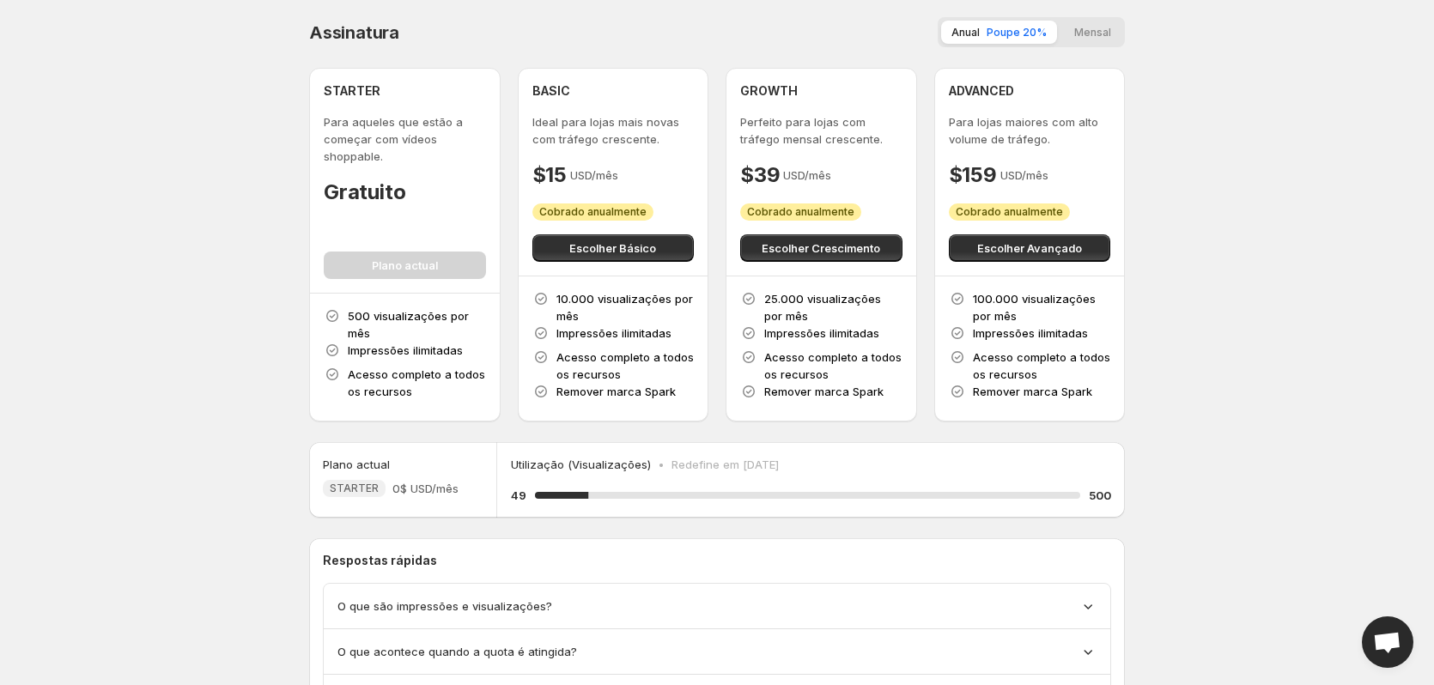
click at [1106, 32] on button "Mensal" at bounding box center [1093, 32] width 58 height 23
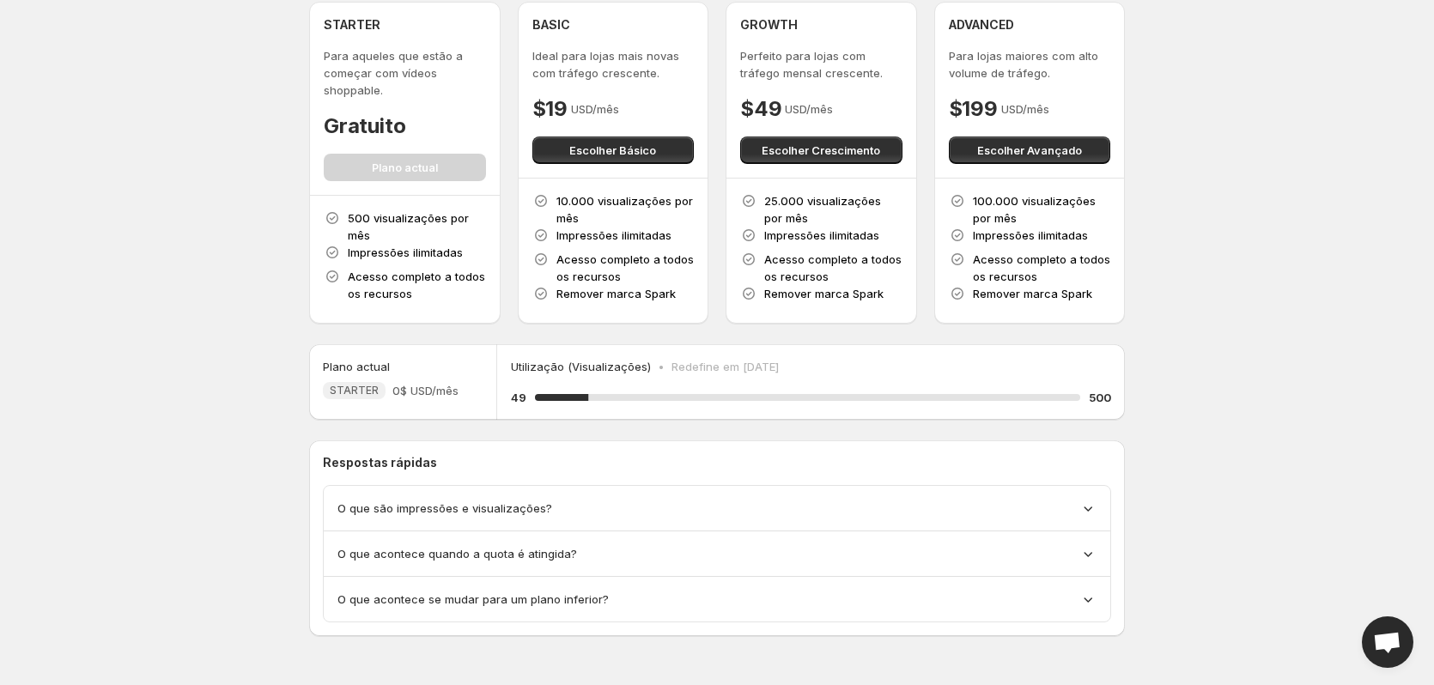
scroll to position [67, 0]
click at [524, 508] on span "O que são impressões e visualizações?" at bounding box center [444, 507] width 215 height 17
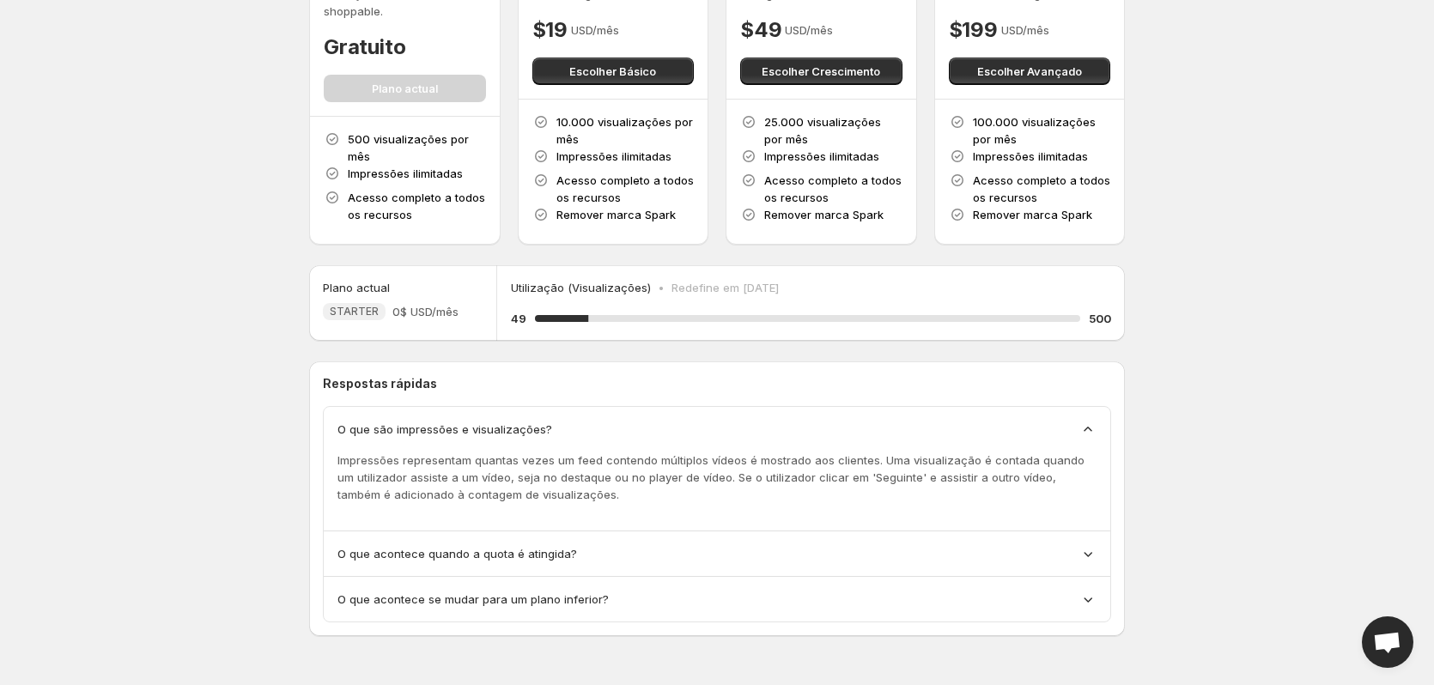
scroll to position [146, 0]
click at [612, 556] on div "O que acontece quando a quota é atingida?" at bounding box center [716, 552] width 759 height 17
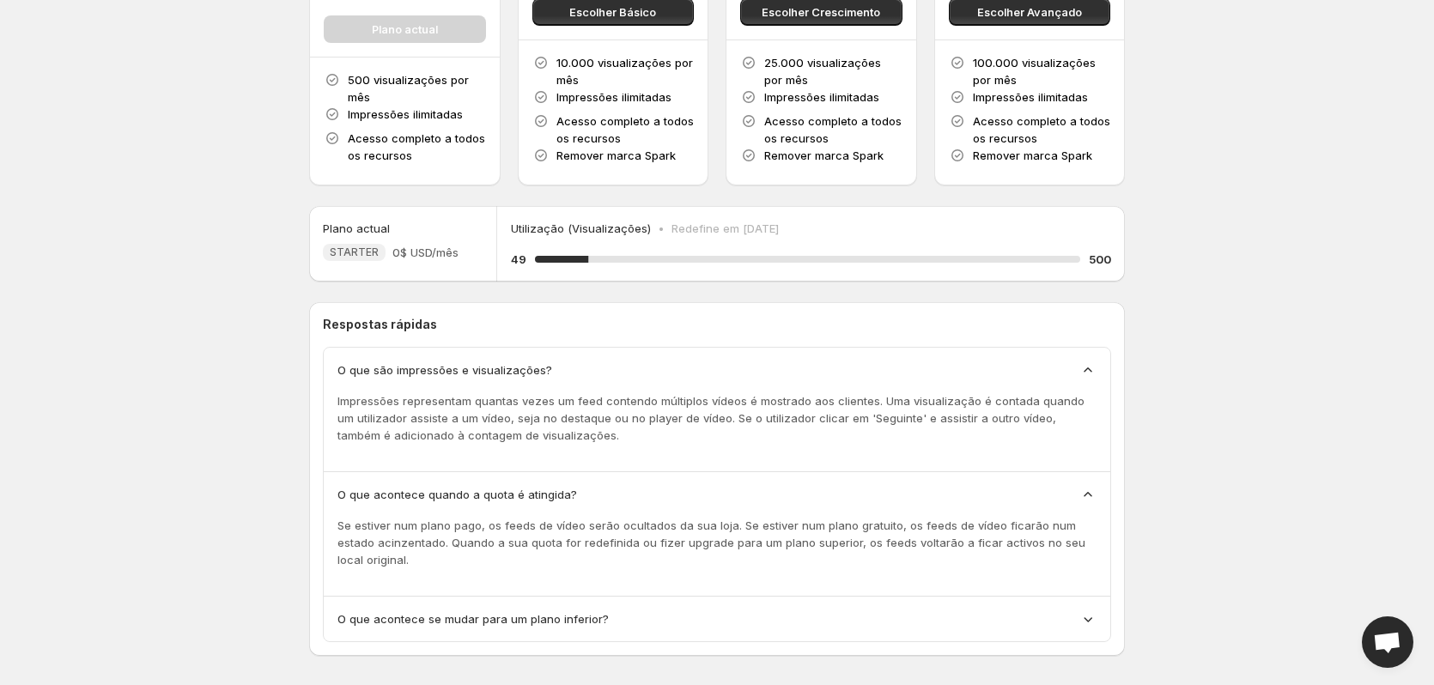
scroll to position [208, 0]
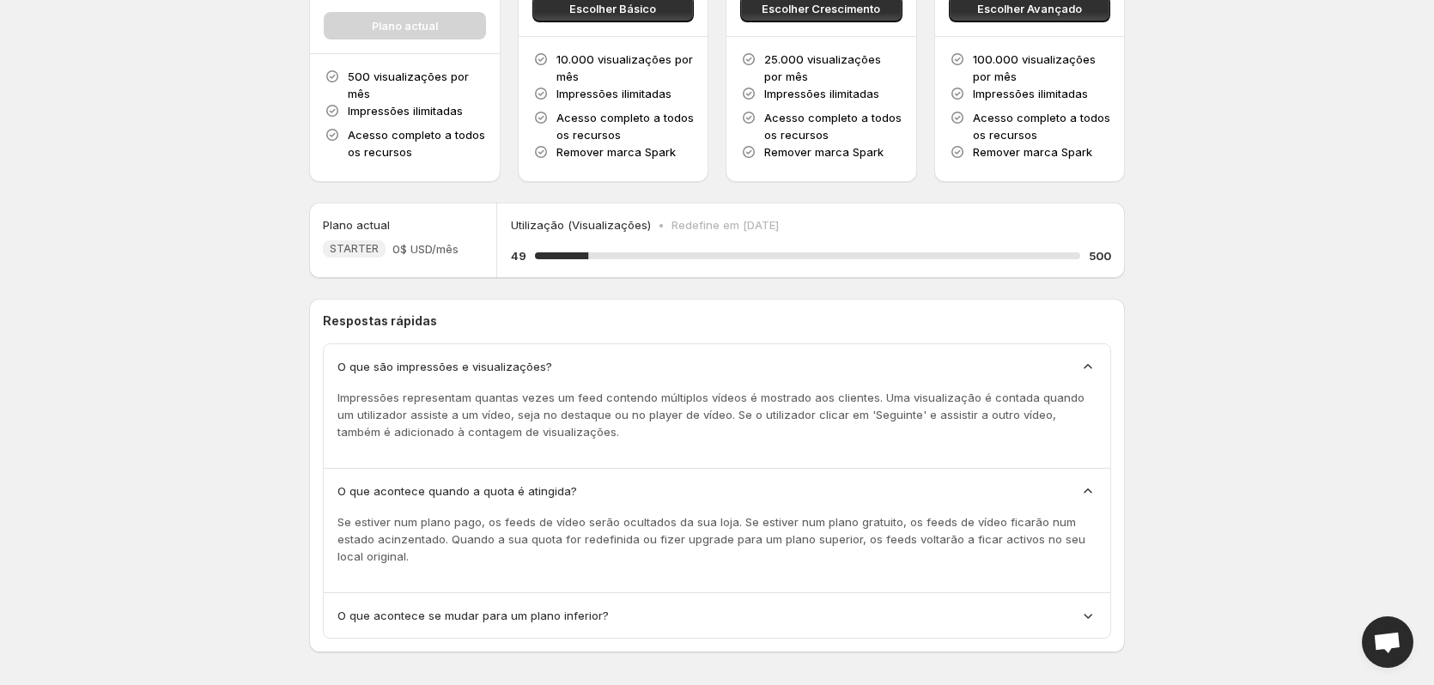
click at [559, 612] on div "O que acontece se mudar para um plano inferior?" at bounding box center [717, 615] width 787 height 45
click at [583, 608] on div "O que acontece se mudar para um plano inferior?" at bounding box center [717, 615] width 787 height 45
click at [599, 607] on span "O que acontece se mudar para um plano inferior?" at bounding box center [472, 615] width 271 height 17
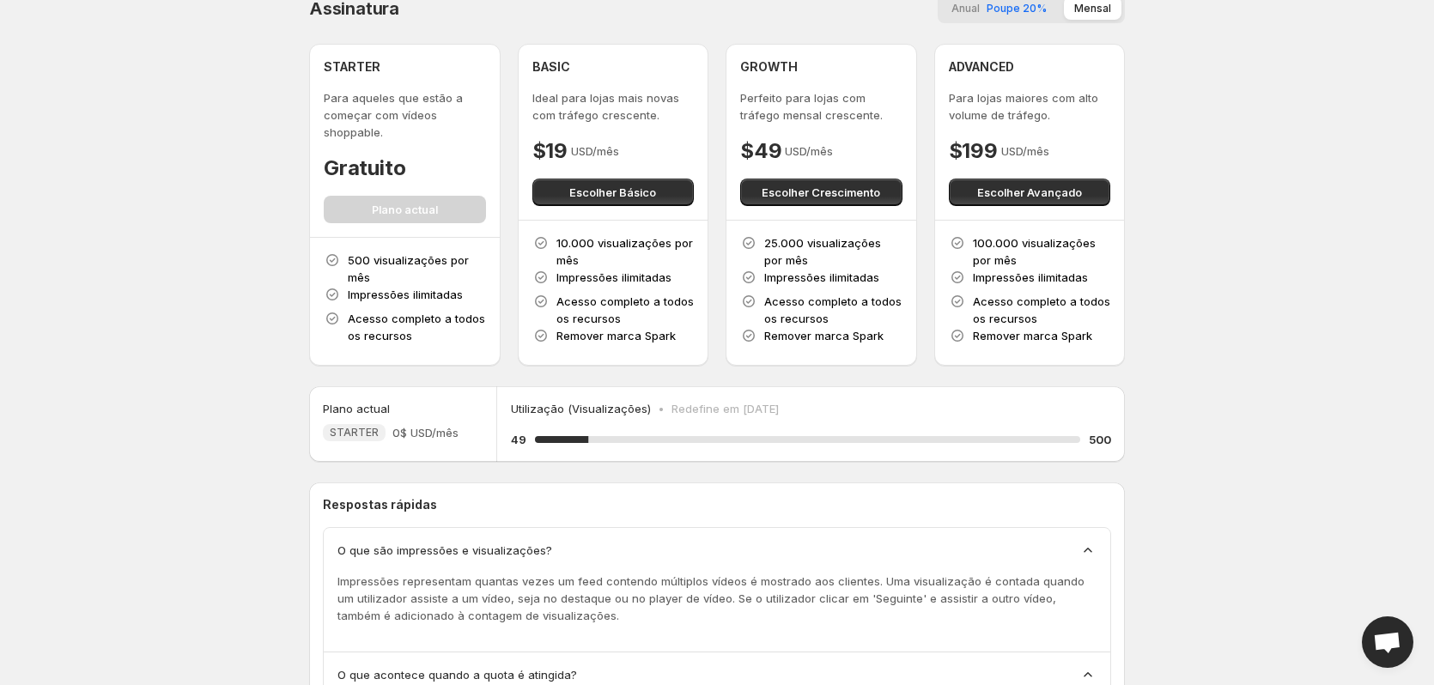
scroll to position [0, 0]
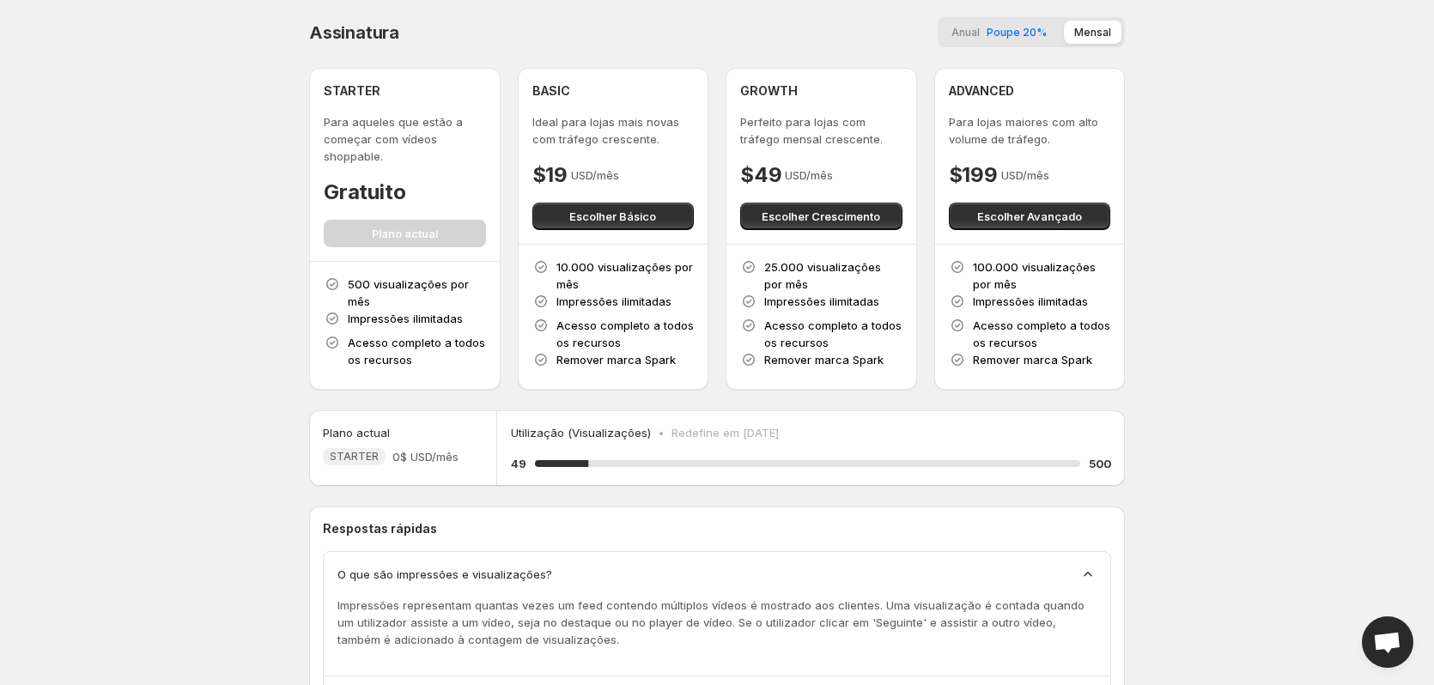
click at [628, 457] on div "49 9.8 % 500" at bounding box center [811, 463] width 600 height 17
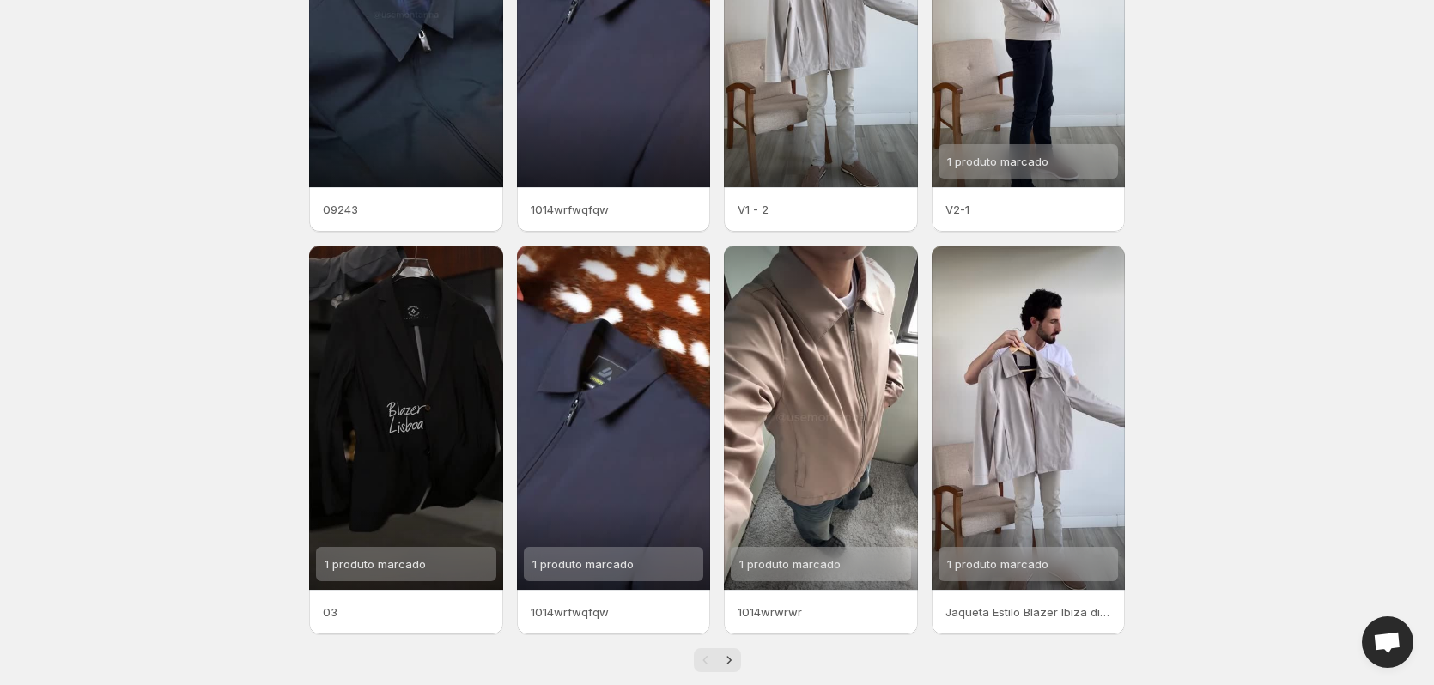
scroll to position [251, 0]
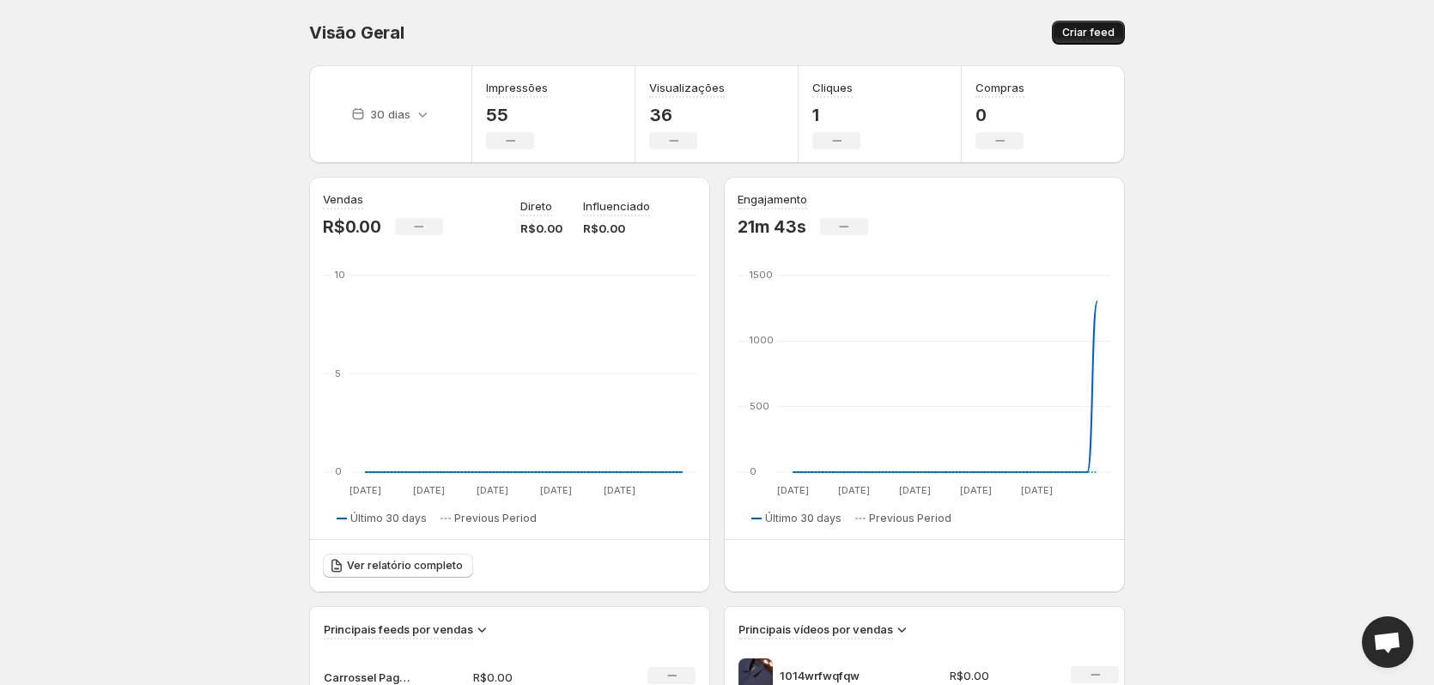
click at [1109, 27] on span "Criar feed" at bounding box center [1088, 33] width 52 height 14
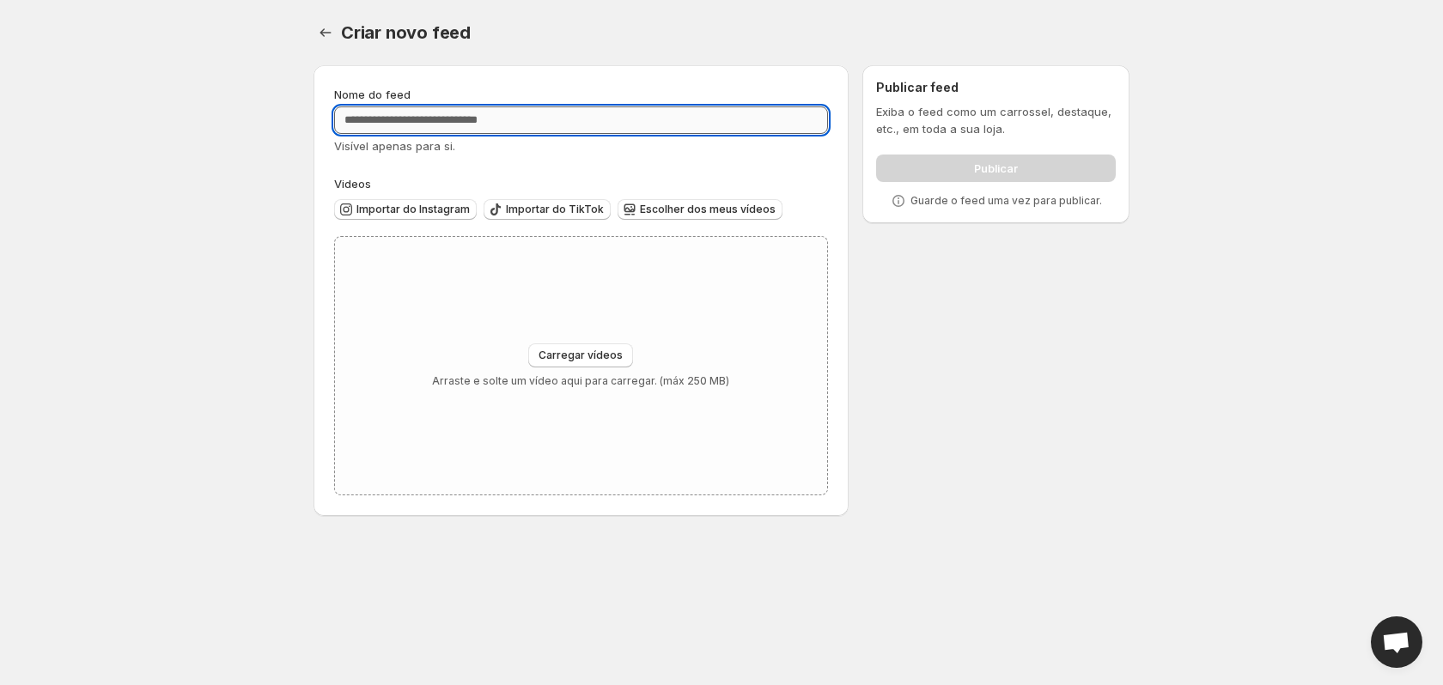
click at [591, 118] on input "Nome do feed" at bounding box center [581, 119] width 494 height 27
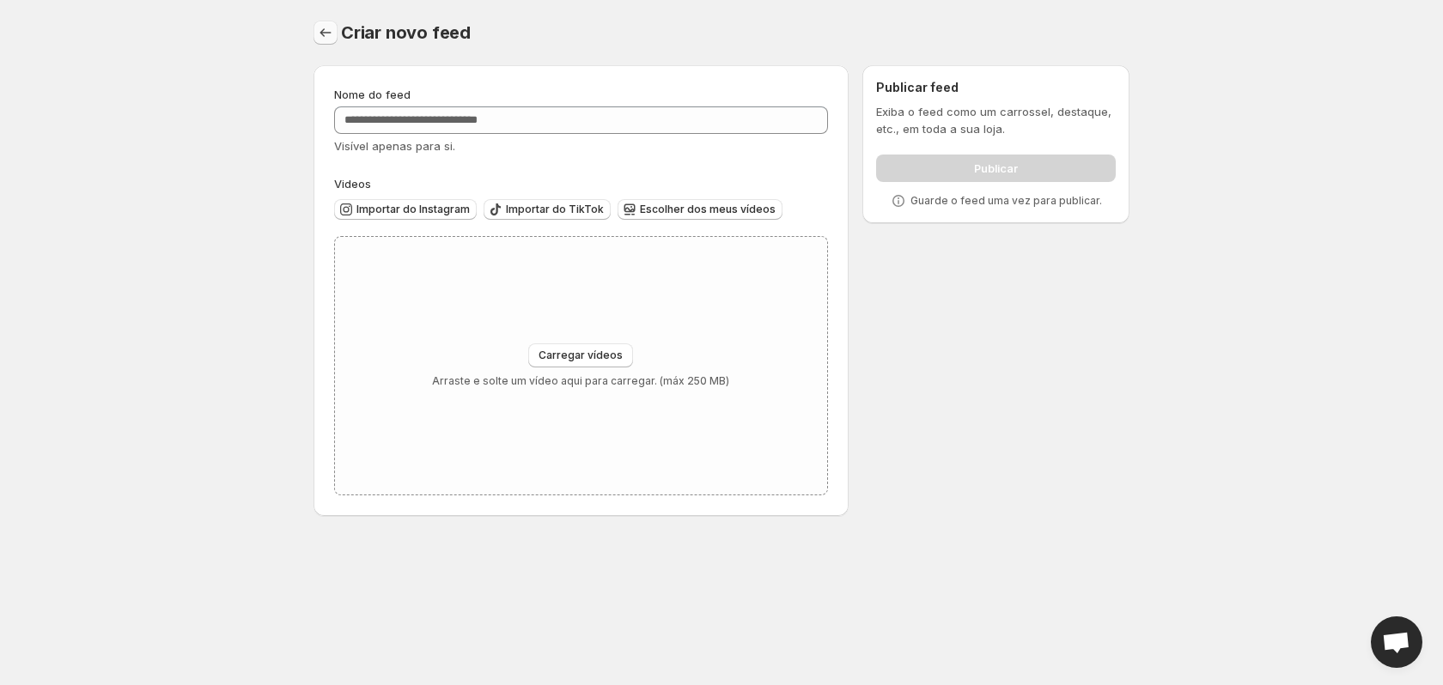
click at [318, 28] on icon "Configurações" at bounding box center [325, 32] width 17 height 17
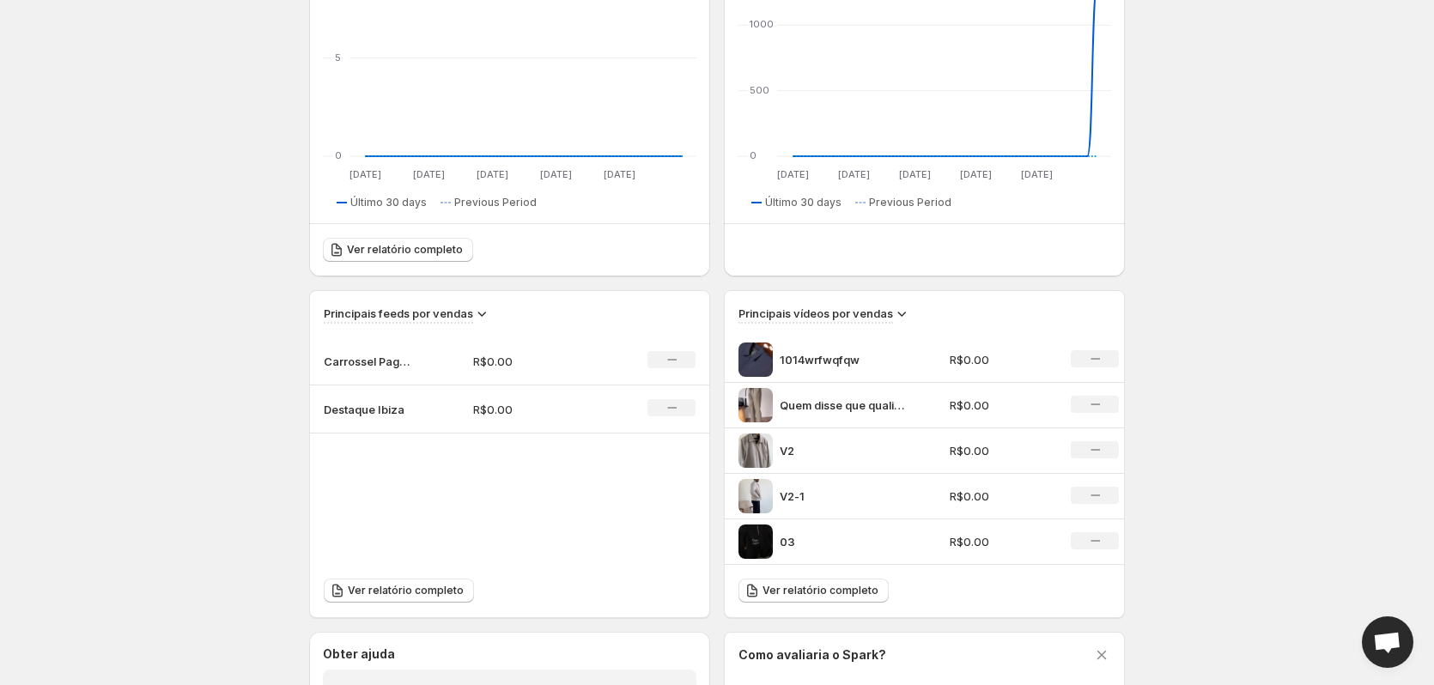
scroll to position [304, 0]
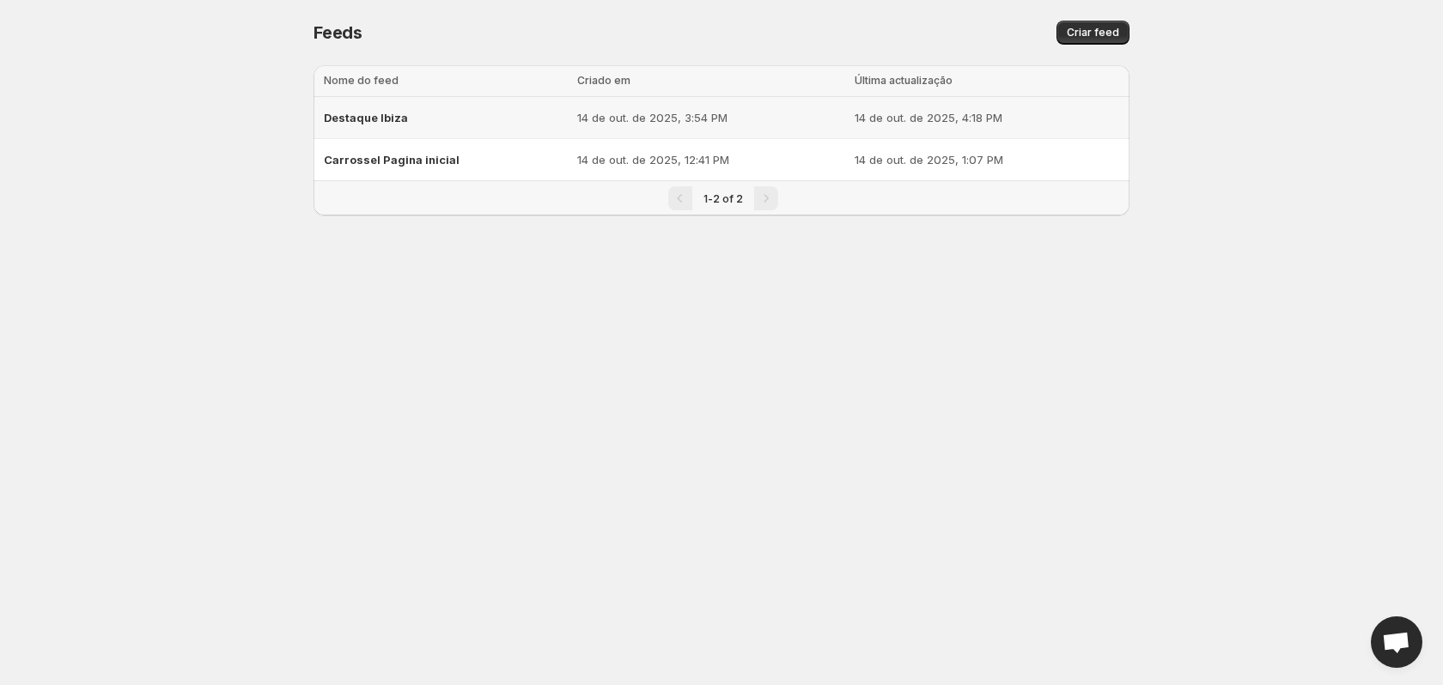
click at [669, 110] on p "14 de out. de 2025, 3:54 PM" at bounding box center [710, 117] width 267 height 17
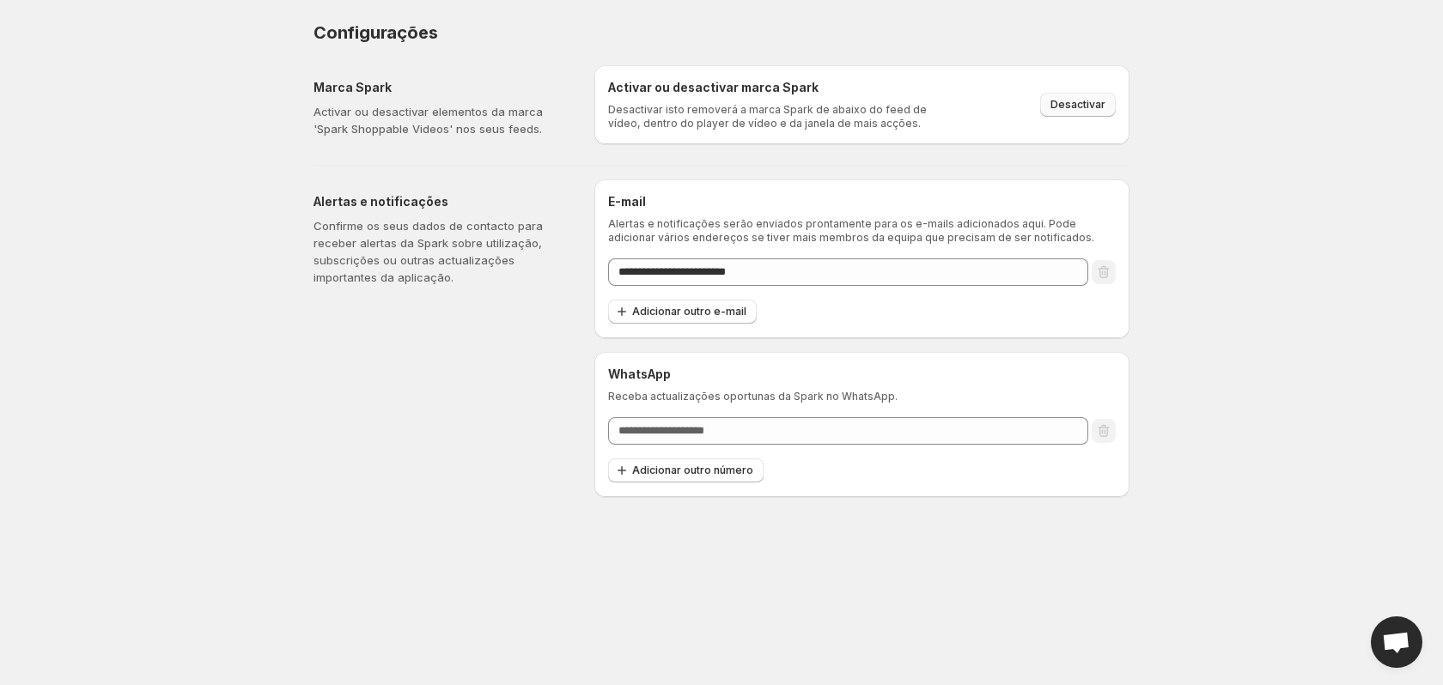
click at [1072, 103] on span "Desactivar" at bounding box center [1077, 105] width 55 height 14
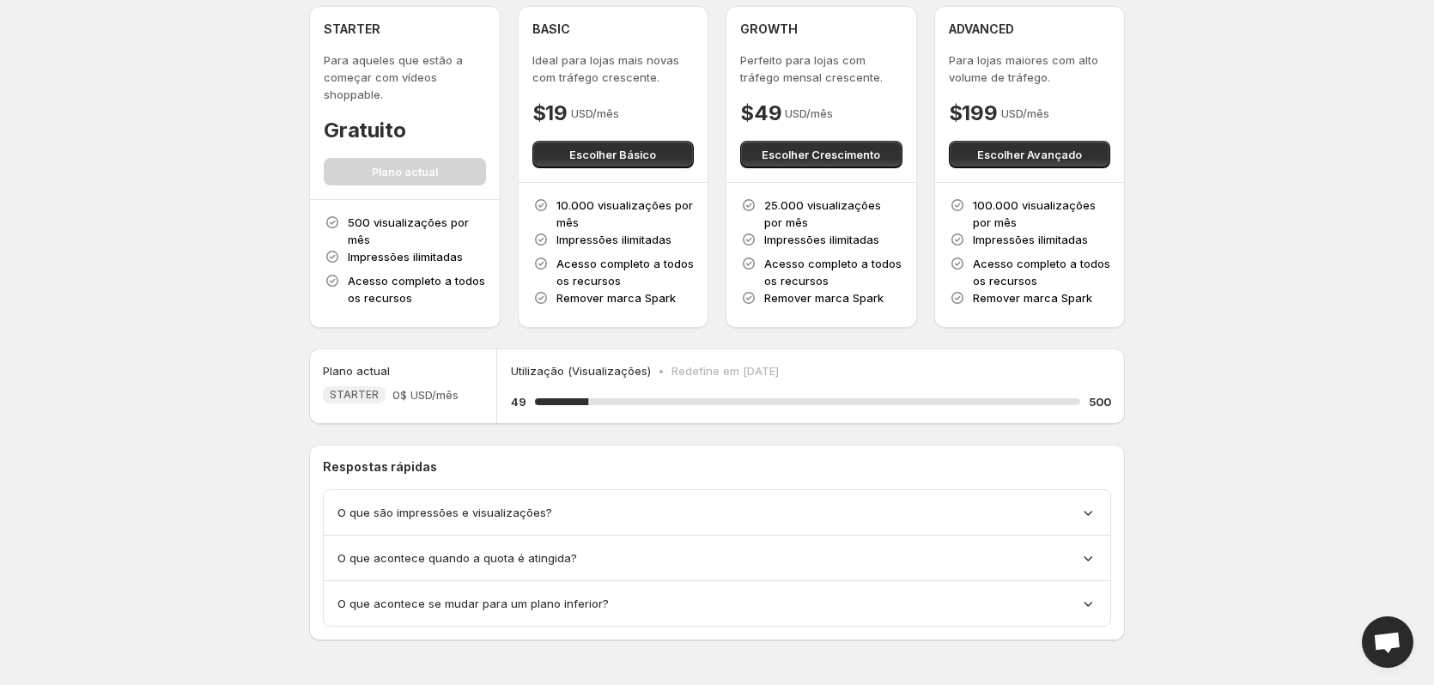
scroll to position [67, 0]
